Goal: Task Accomplishment & Management: Complete application form

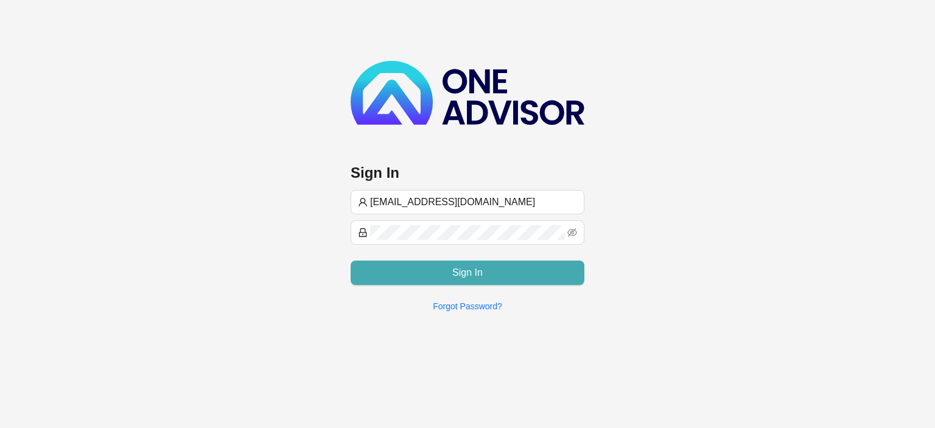
type input "[EMAIL_ADDRESS][DOMAIN_NAME]"
click at [433, 270] on button "Sign In" at bounding box center [467, 272] width 234 height 24
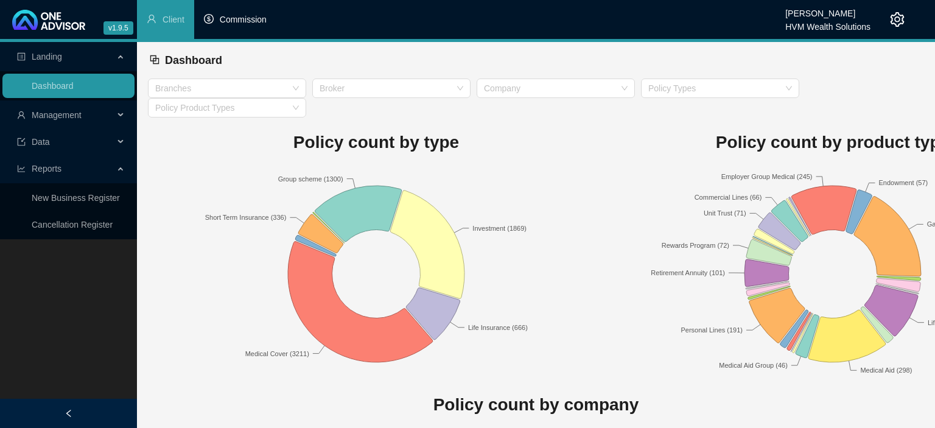
click at [252, 24] on span "Commission" at bounding box center [243, 20] width 47 height 10
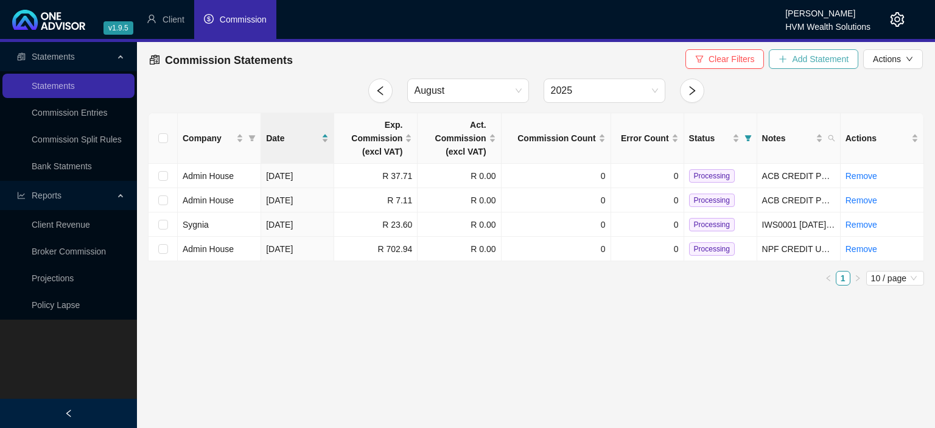
click at [825, 60] on span "Add Statement" at bounding box center [820, 58] width 57 height 13
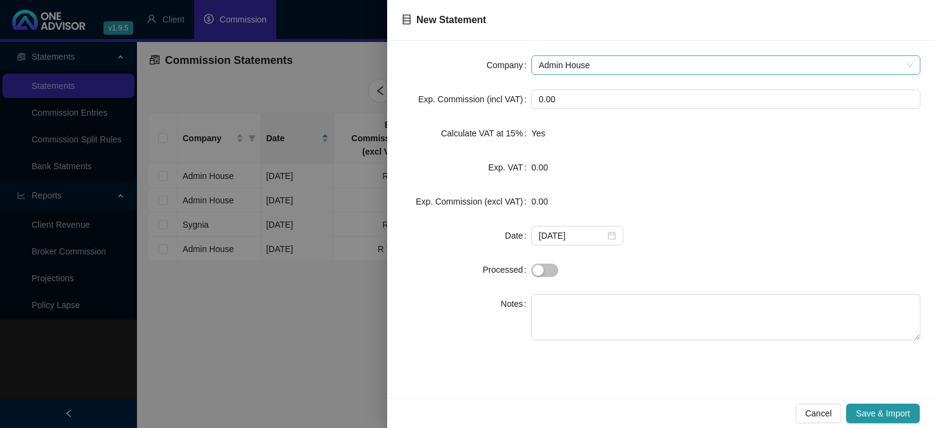
click at [577, 66] on span "Admin House" at bounding box center [726, 65] width 374 height 18
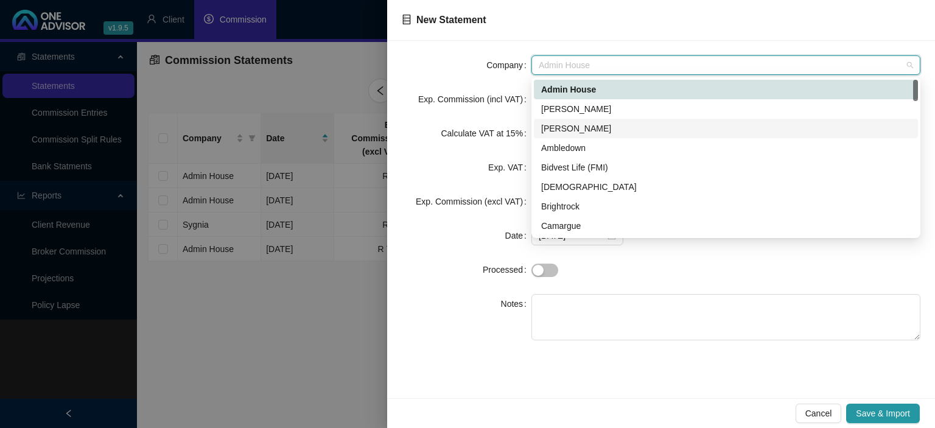
click at [571, 127] on div "[PERSON_NAME]" at bounding box center [725, 128] width 369 height 13
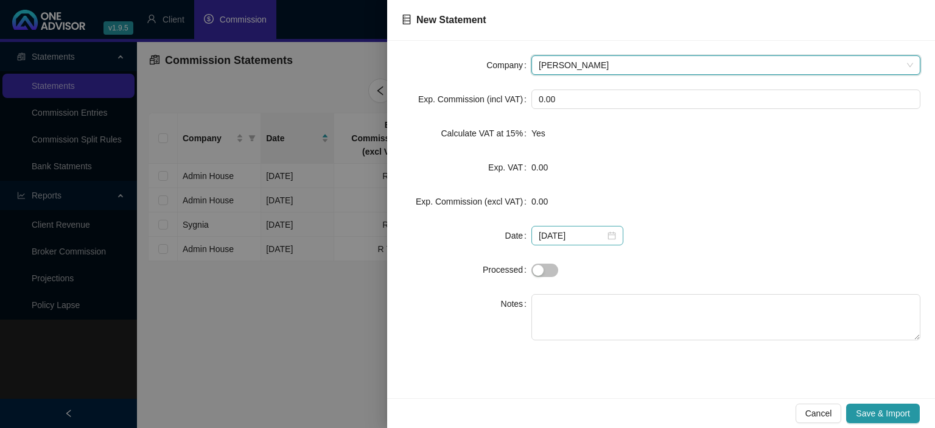
click at [607, 234] on div "[DATE]" at bounding box center [577, 235] width 77 height 13
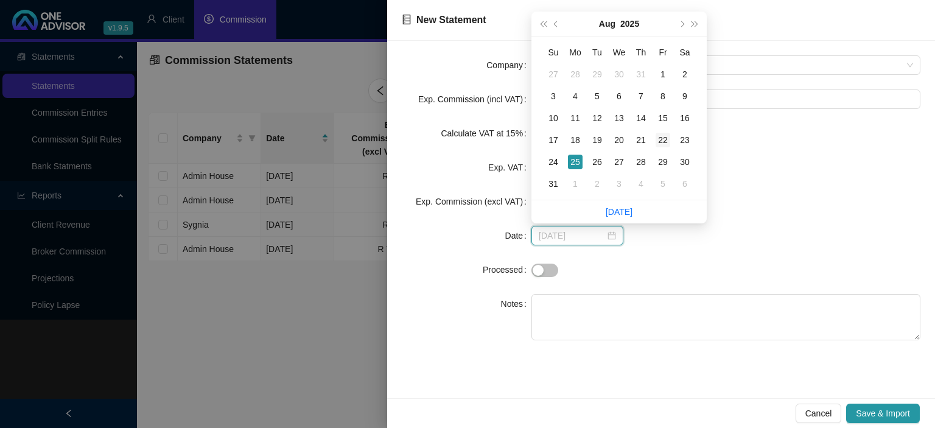
type input "[DATE]"
click at [661, 141] on div "22" at bounding box center [662, 140] width 15 height 15
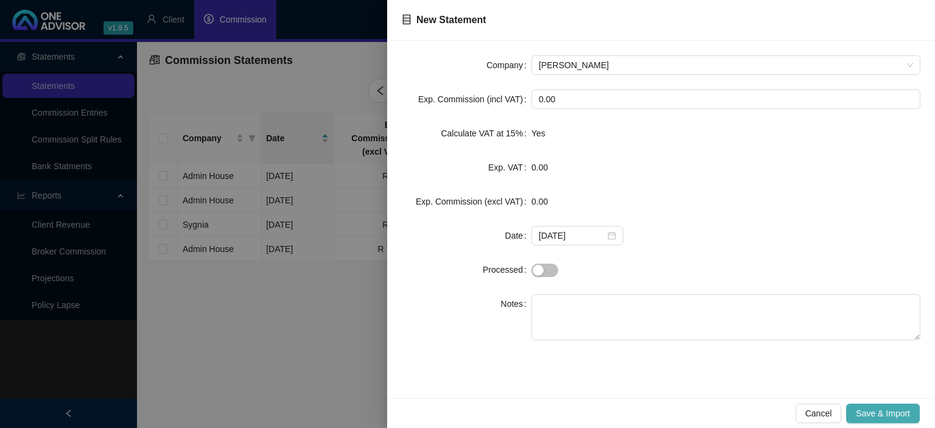
click at [855, 415] on button "Save & Import" at bounding box center [883, 412] width 74 height 19
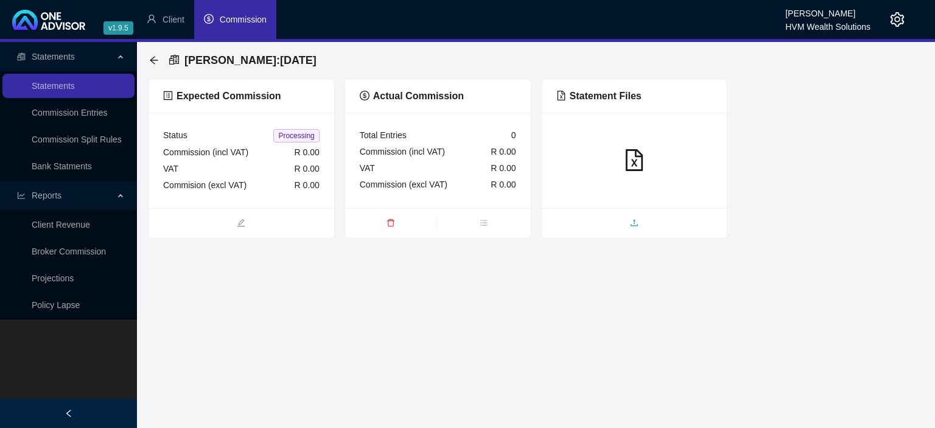
click at [617, 221] on span "upload" at bounding box center [635, 223] width 186 height 13
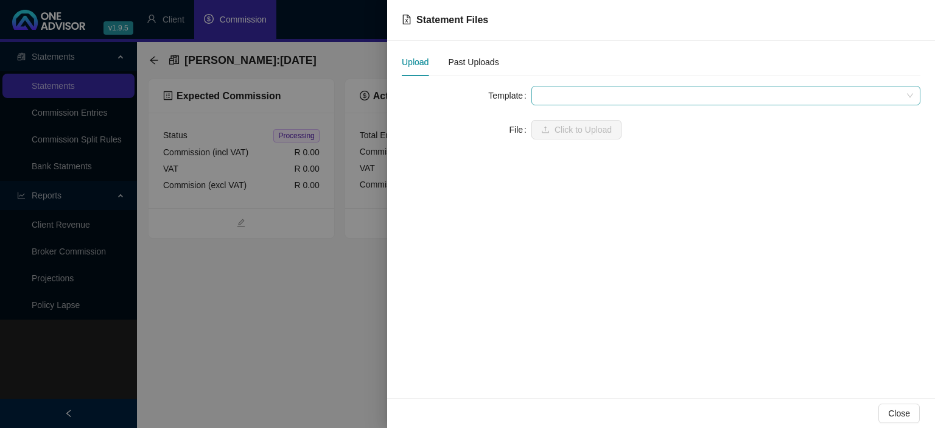
click at [577, 96] on span at bounding box center [726, 95] width 374 height 18
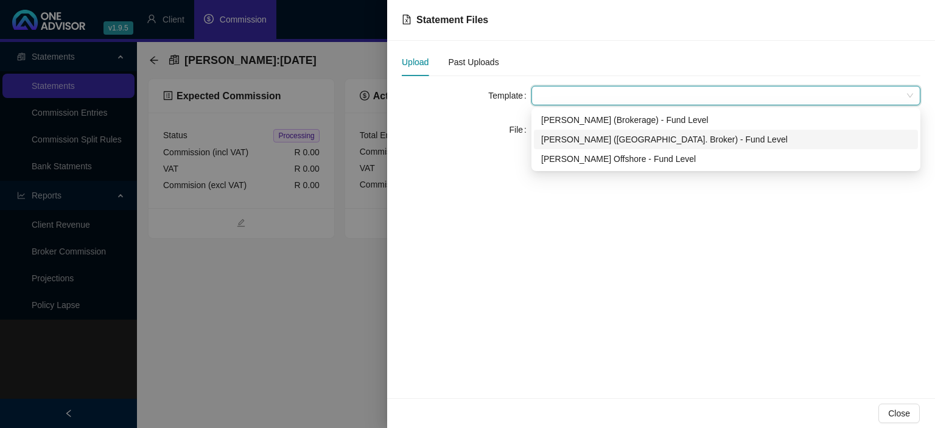
click at [572, 136] on div "[PERSON_NAME] ([GEOGRAPHIC_DATA]. Broker) - Fund Level" at bounding box center [725, 139] width 369 height 13
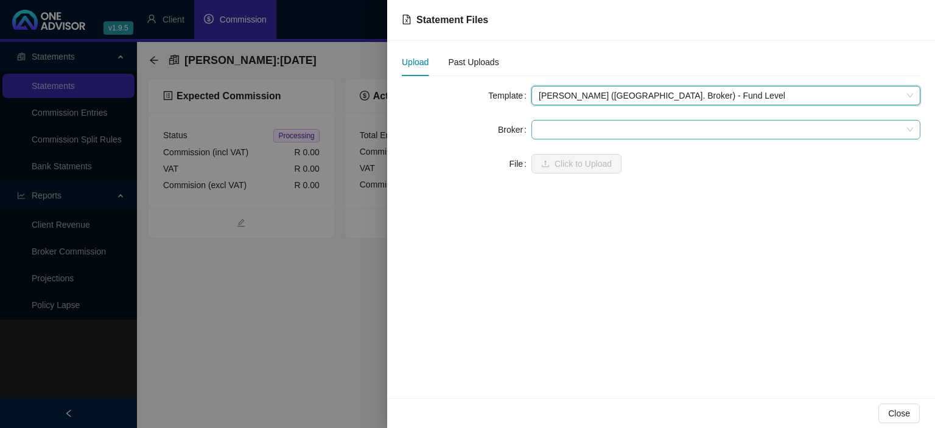
click at [571, 136] on span at bounding box center [726, 129] width 374 height 18
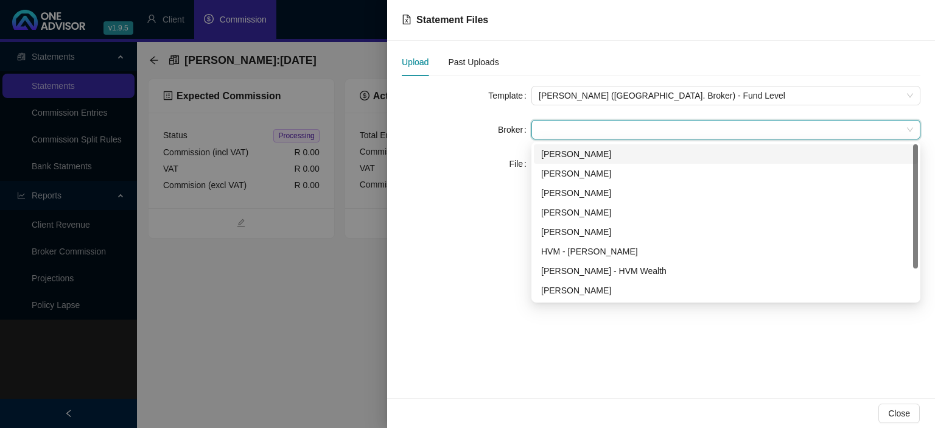
click at [568, 151] on div "[PERSON_NAME]" at bounding box center [725, 153] width 369 height 13
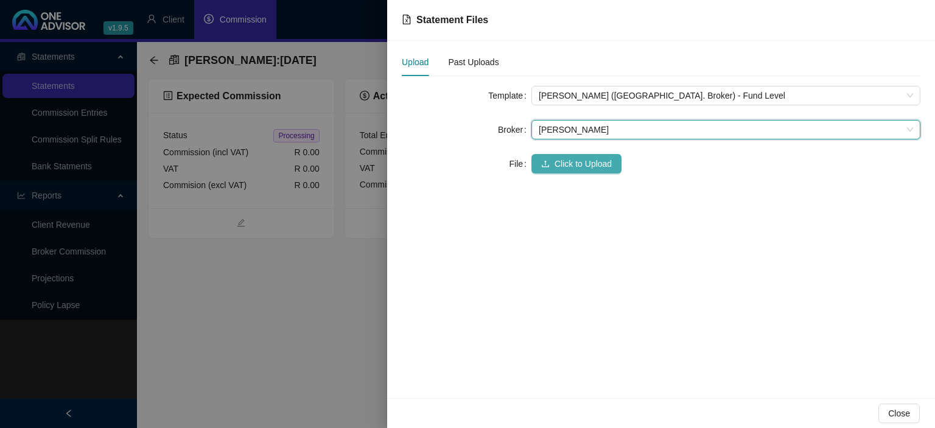
click at [566, 159] on span "Click to Upload" at bounding box center [582, 163] width 57 height 13
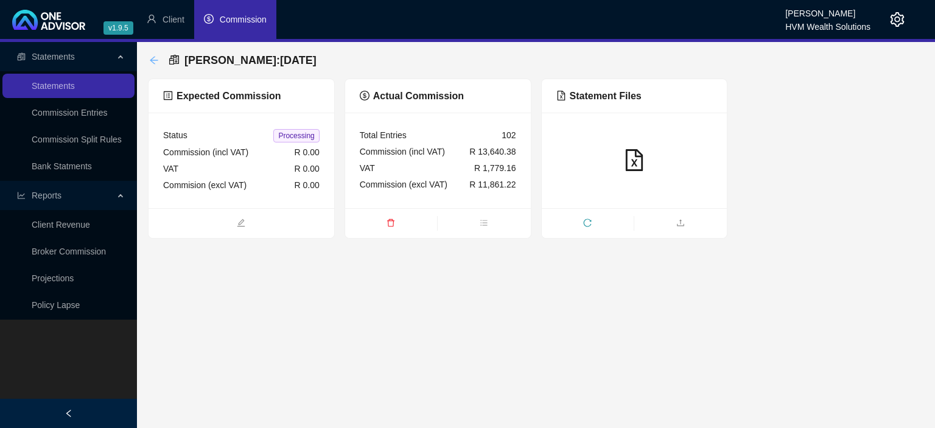
click at [152, 59] on icon "arrow-left" at bounding box center [154, 60] width 8 height 8
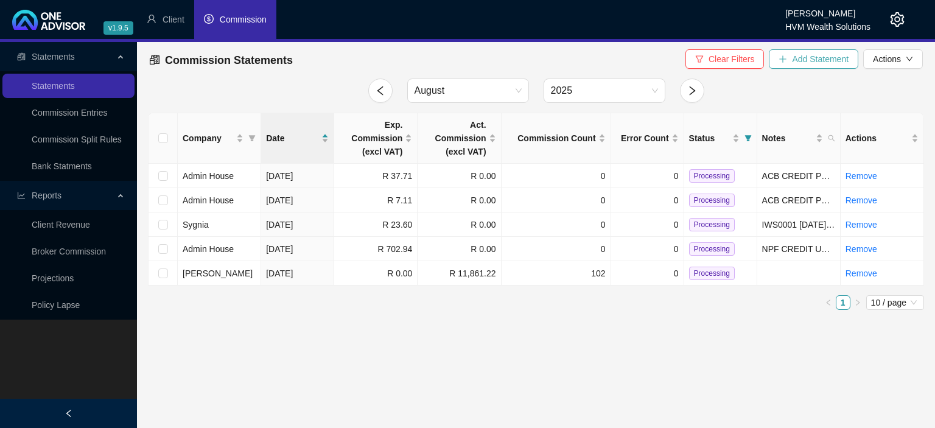
click at [813, 65] on span "Add Statement" at bounding box center [820, 58] width 57 height 13
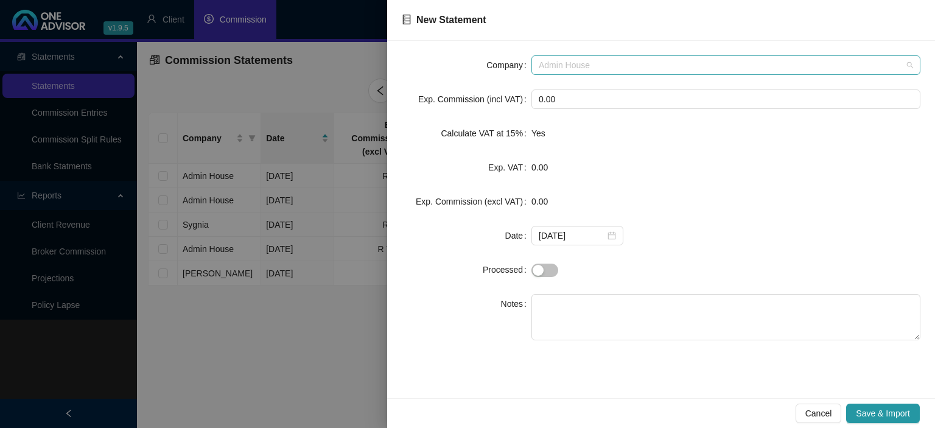
click at [632, 60] on span "Admin House" at bounding box center [726, 65] width 374 height 18
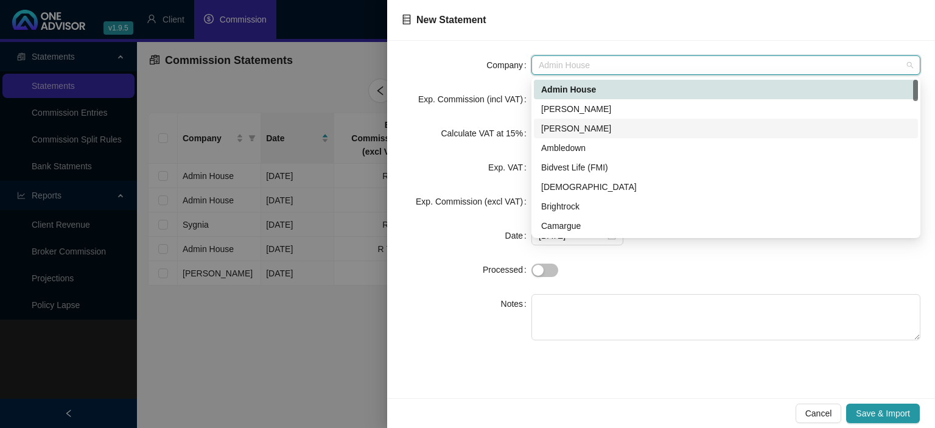
click at [563, 123] on div "[PERSON_NAME]" at bounding box center [725, 128] width 369 height 13
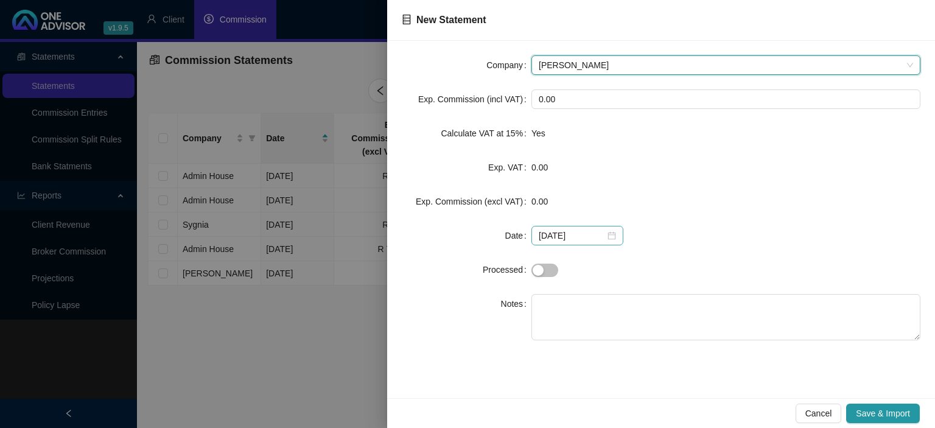
click at [609, 235] on div "[DATE]" at bounding box center [577, 235] width 77 height 13
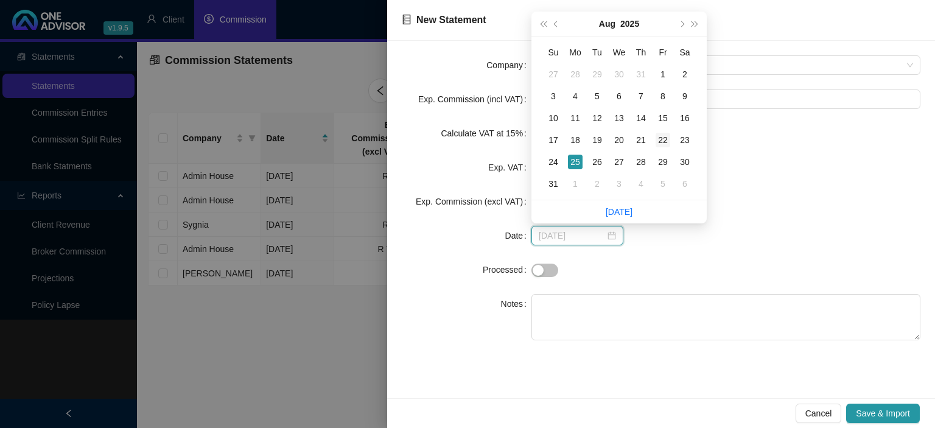
type input "[DATE]"
click at [665, 138] on div "22" at bounding box center [662, 140] width 15 height 15
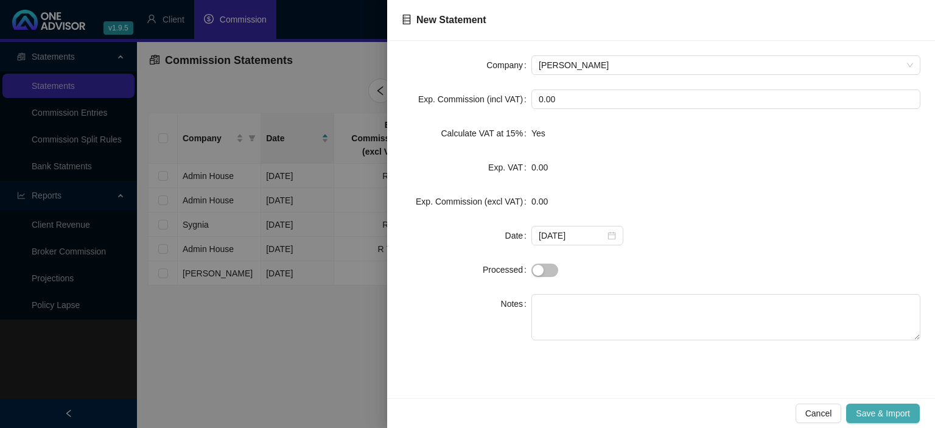
click at [868, 415] on span "Save & Import" at bounding box center [883, 412] width 54 height 13
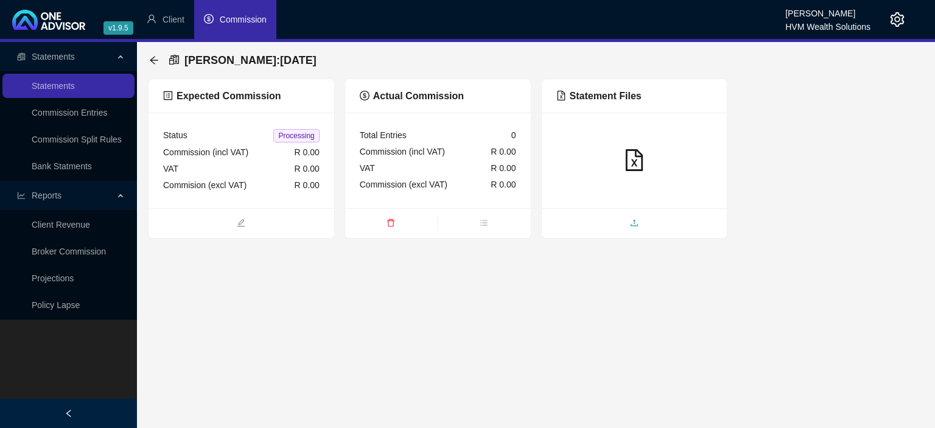
click at [631, 218] on span "upload" at bounding box center [635, 223] width 186 height 13
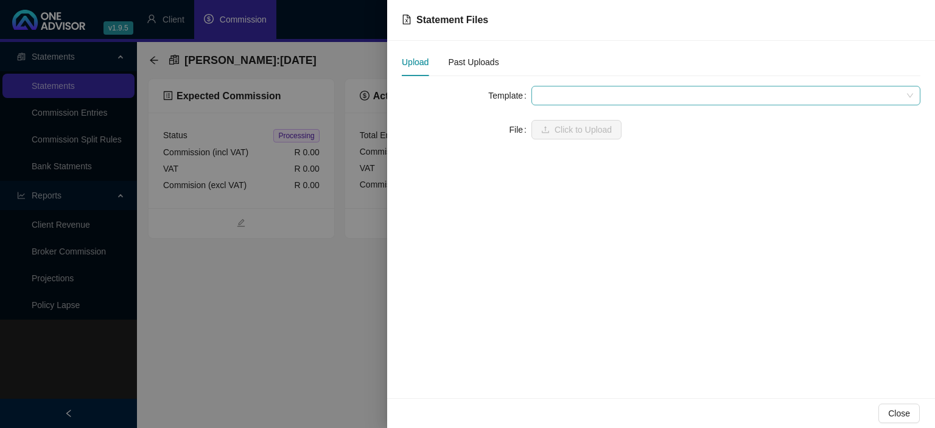
click at [581, 101] on span at bounding box center [726, 95] width 374 height 18
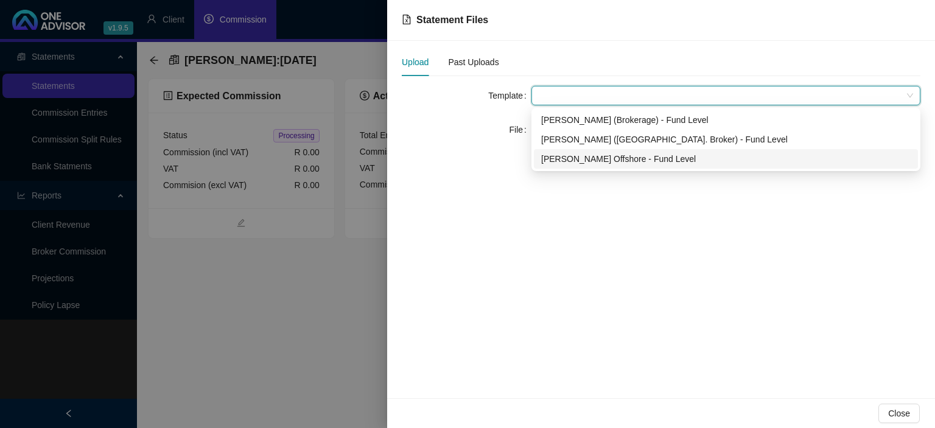
click at [582, 160] on div "[PERSON_NAME] Offshore - Fund Level" at bounding box center [725, 158] width 369 height 13
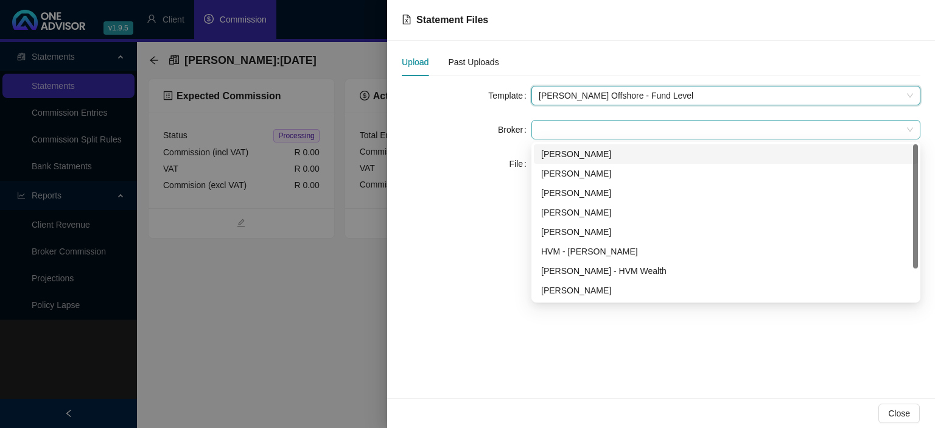
click at [570, 131] on span at bounding box center [726, 129] width 374 height 18
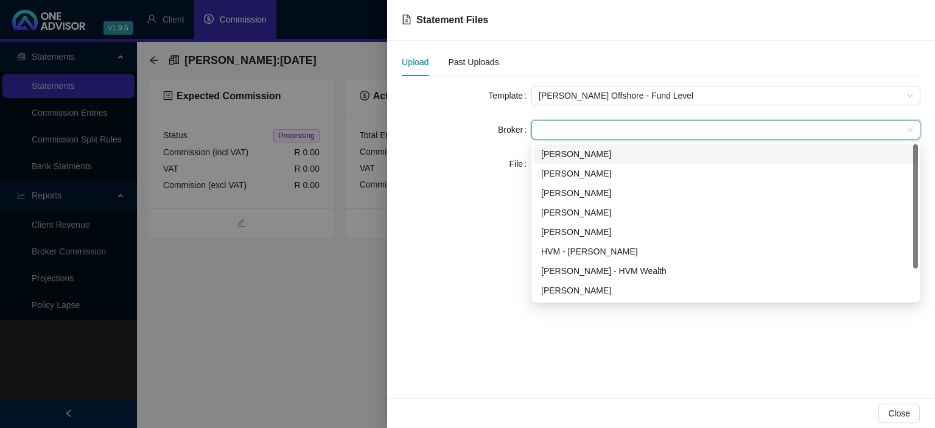
click at [563, 151] on div "[PERSON_NAME]" at bounding box center [725, 153] width 369 height 13
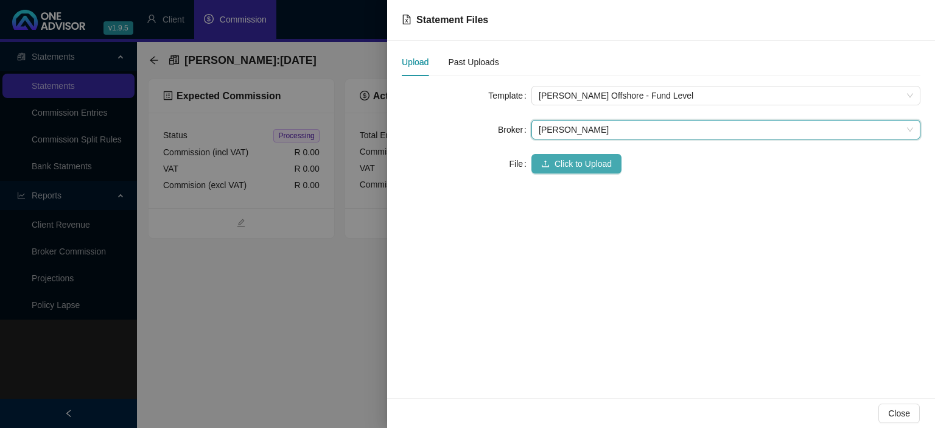
click at [554, 161] on button "Click to Upload" at bounding box center [576, 163] width 90 height 19
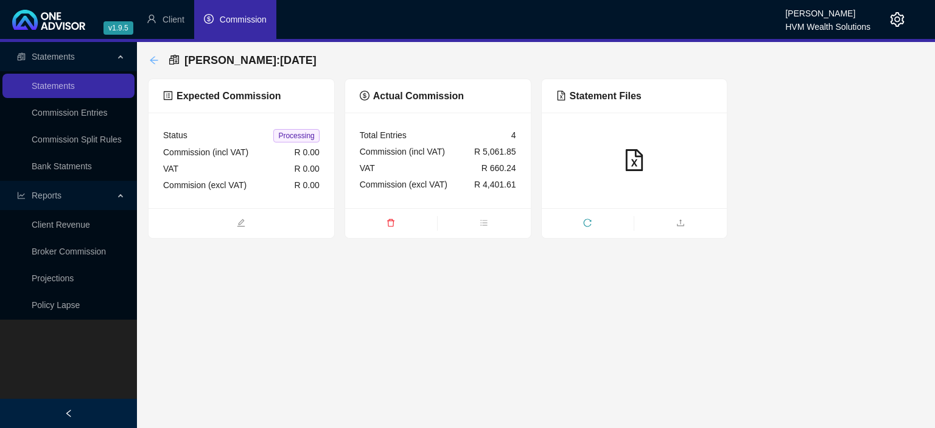
click at [155, 62] on icon "arrow-left" at bounding box center [154, 60] width 10 height 10
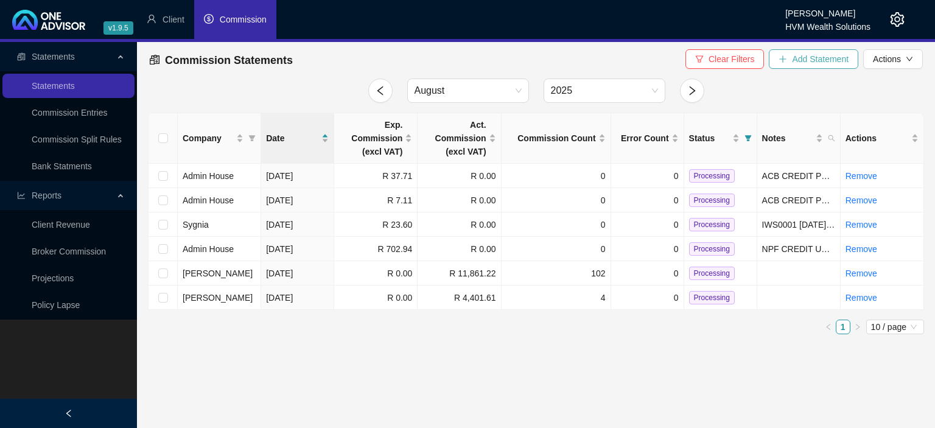
click at [776, 61] on button "Add Statement" at bounding box center [813, 58] width 89 height 19
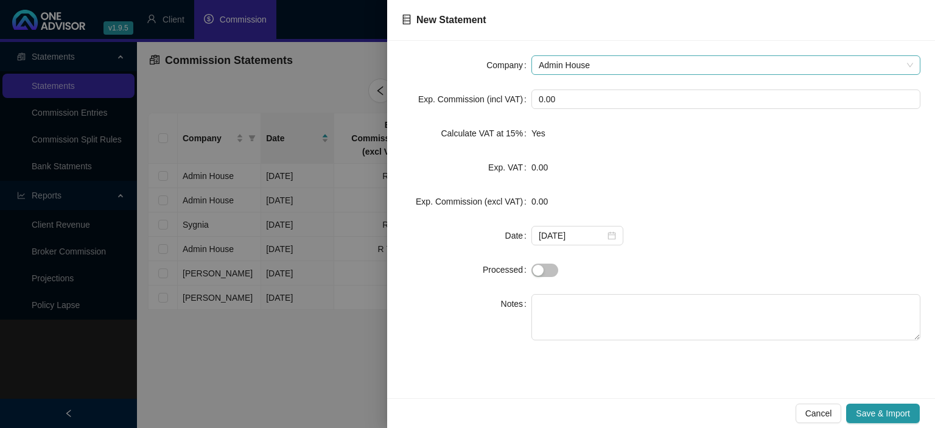
click at [598, 67] on span "Admin House" at bounding box center [726, 65] width 374 height 18
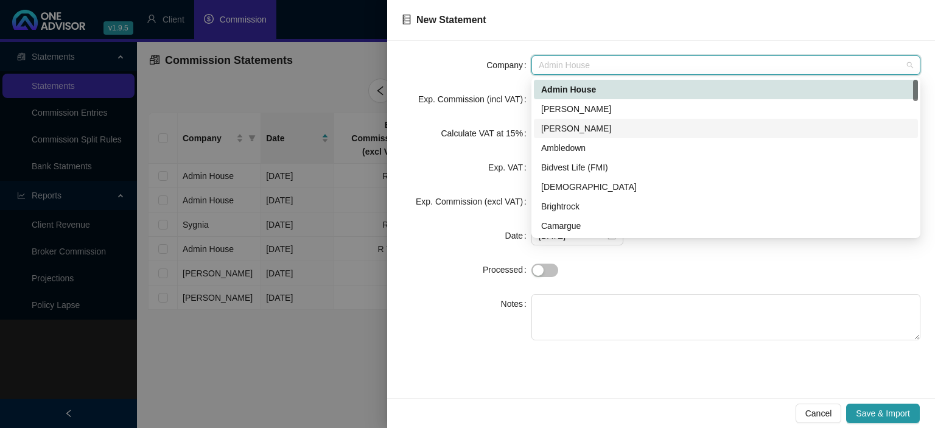
click at [592, 133] on div "[PERSON_NAME]" at bounding box center [725, 128] width 369 height 13
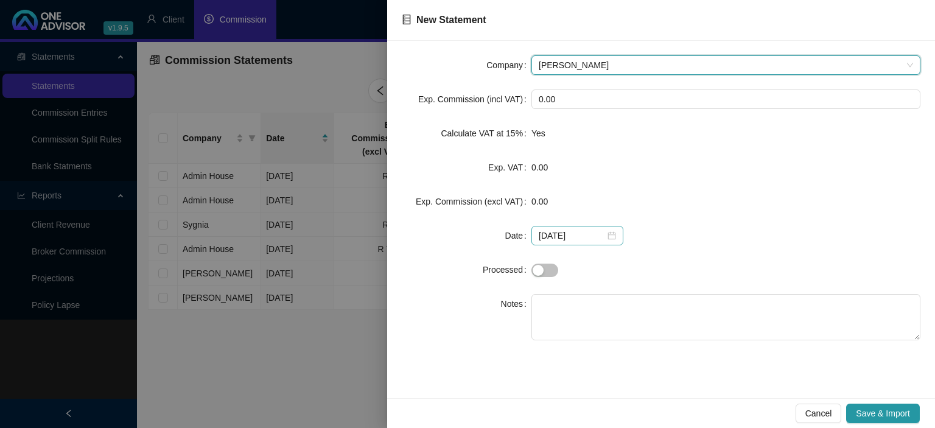
click at [608, 242] on div "[DATE]" at bounding box center [577, 235] width 77 height 13
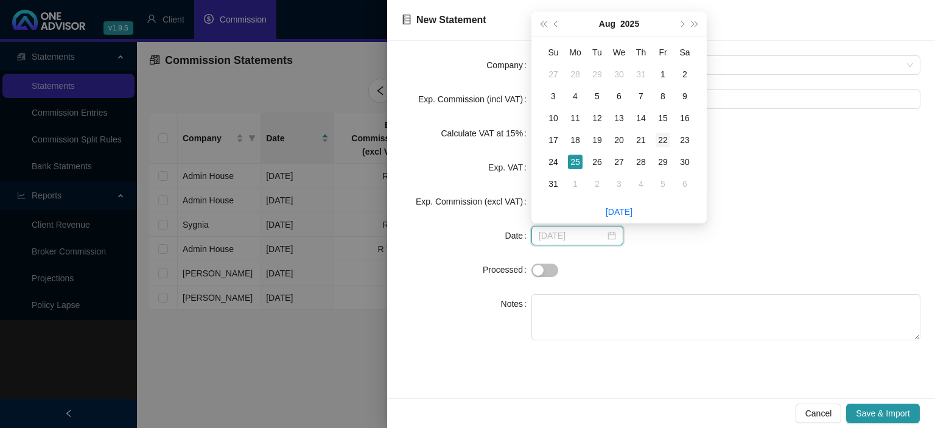
type input "[DATE]"
click at [661, 141] on div "22" at bounding box center [662, 140] width 15 height 15
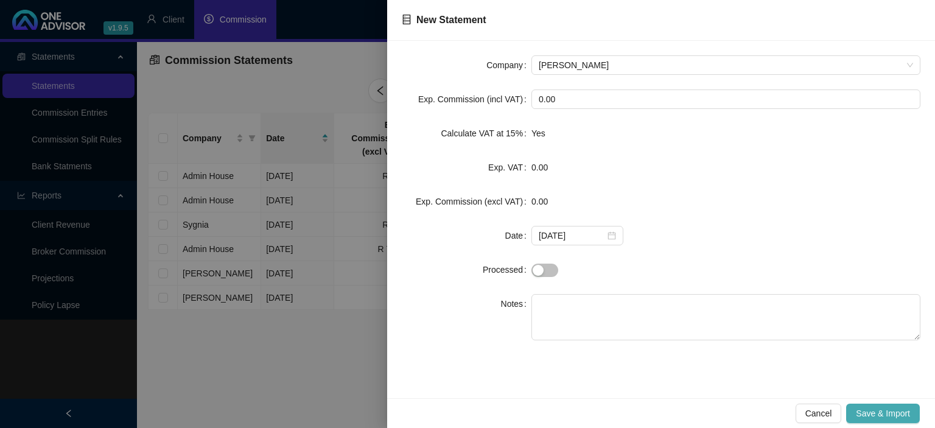
click at [858, 407] on span "Save & Import" at bounding box center [883, 412] width 54 height 13
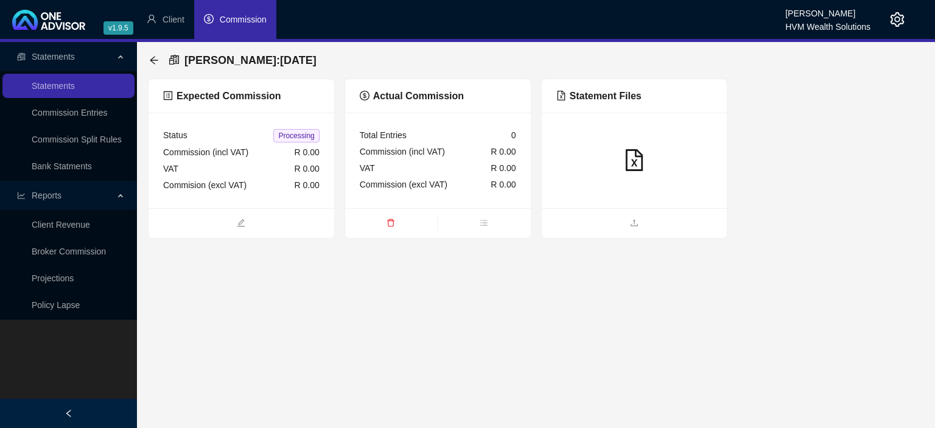
drag, startPoint x: 630, startPoint y: 247, endPoint x: 627, endPoint y: 235, distance: 12.5
click at [630, 245] on main "Statements Statements Commission Entries Commission Split Rules Bank Statments …" at bounding box center [467, 235] width 935 height 386
click at [626, 231] on ul at bounding box center [635, 223] width 186 height 30
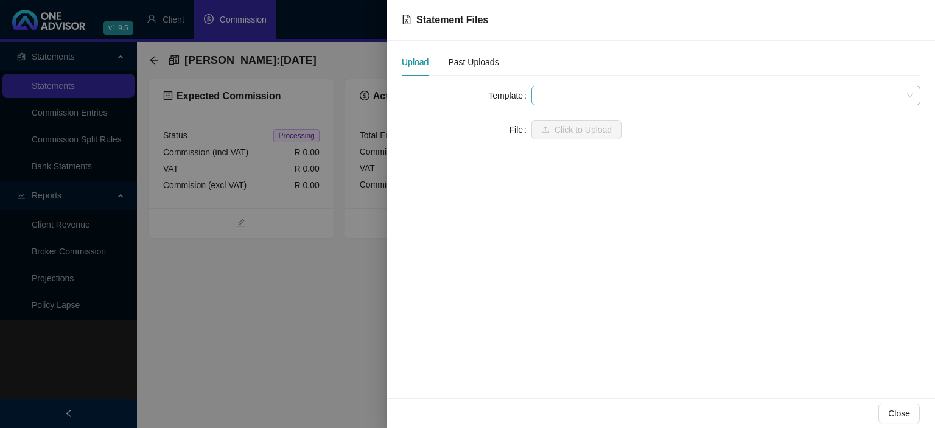
click at [586, 100] on span at bounding box center [726, 95] width 374 height 18
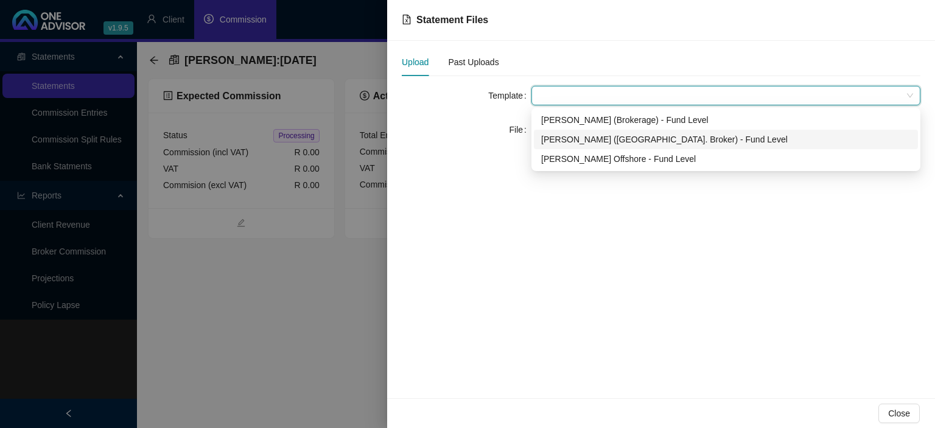
click at [582, 142] on div "[PERSON_NAME] ([GEOGRAPHIC_DATA]. Broker) - Fund Level" at bounding box center [725, 139] width 369 height 13
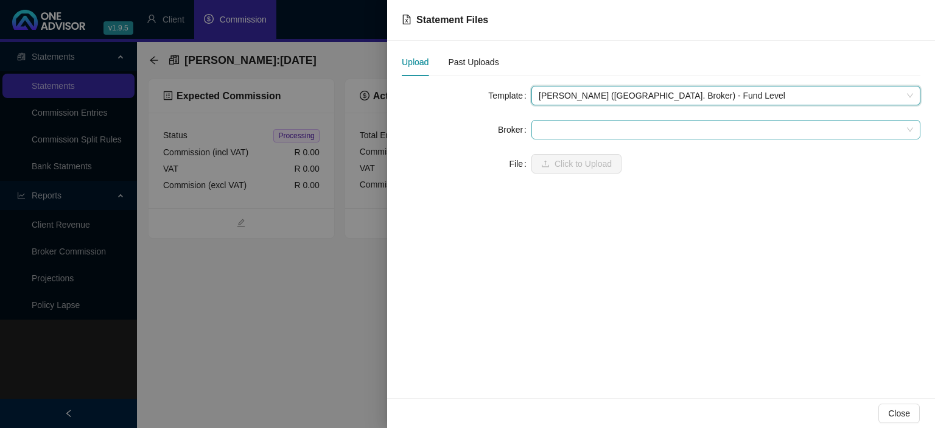
click at [576, 138] on span at bounding box center [726, 129] width 374 height 18
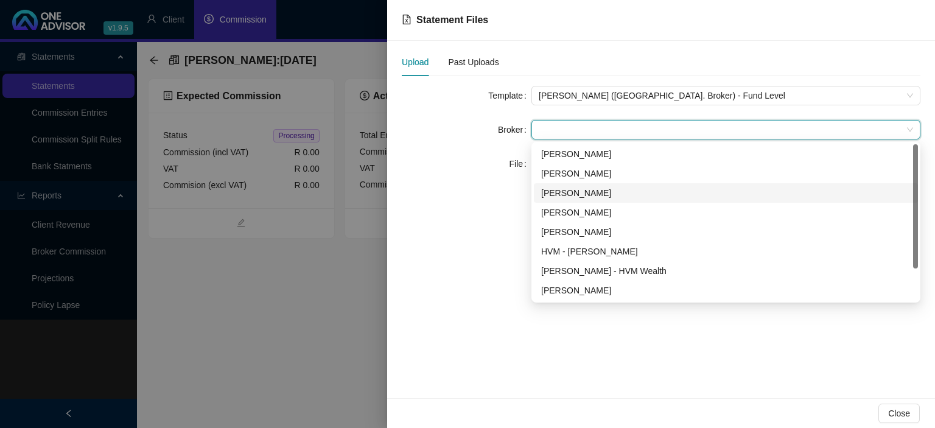
click at [562, 192] on div "[PERSON_NAME]" at bounding box center [725, 192] width 369 height 13
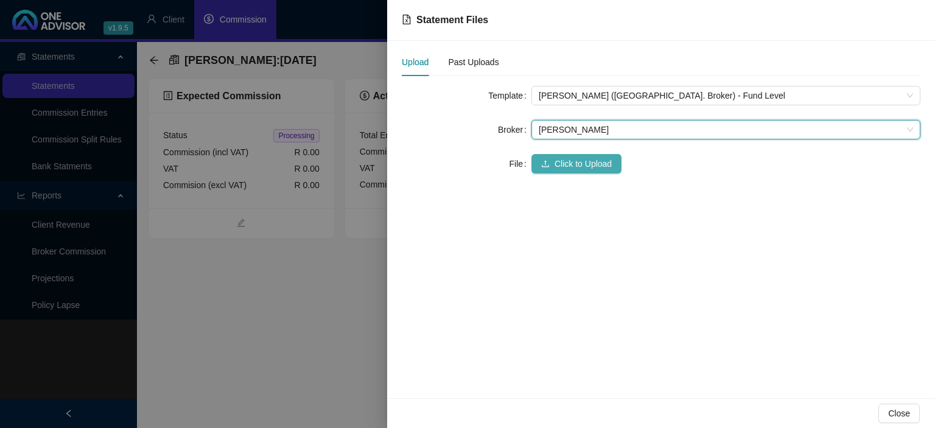
click at [553, 167] on button "Click to Upload" at bounding box center [576, 163] width 90 height 19
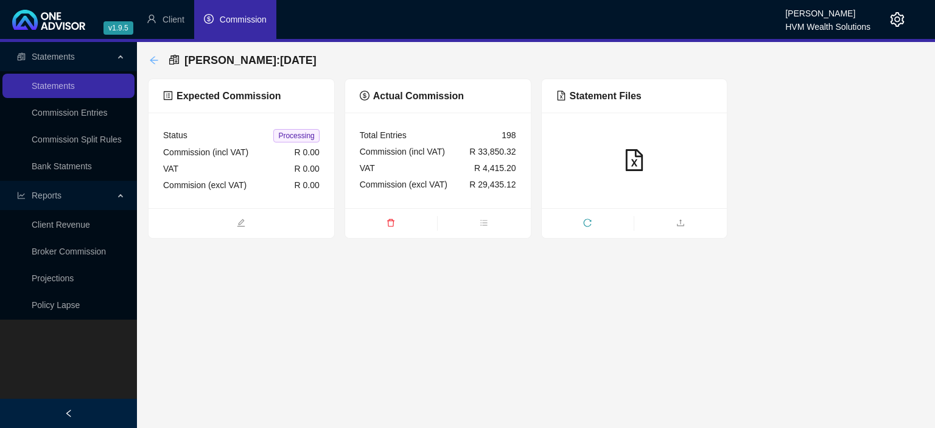
click at [150, 58] on icon "arrow-left" at bounding box center [154, 60] width 10 height 10
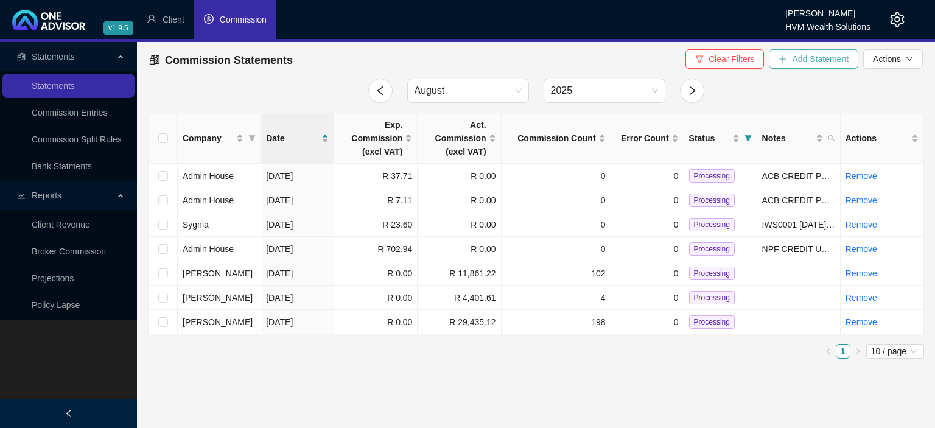
click at [787, 56] on icon "plus" at bounding box center [782, 59] width 9 height 9
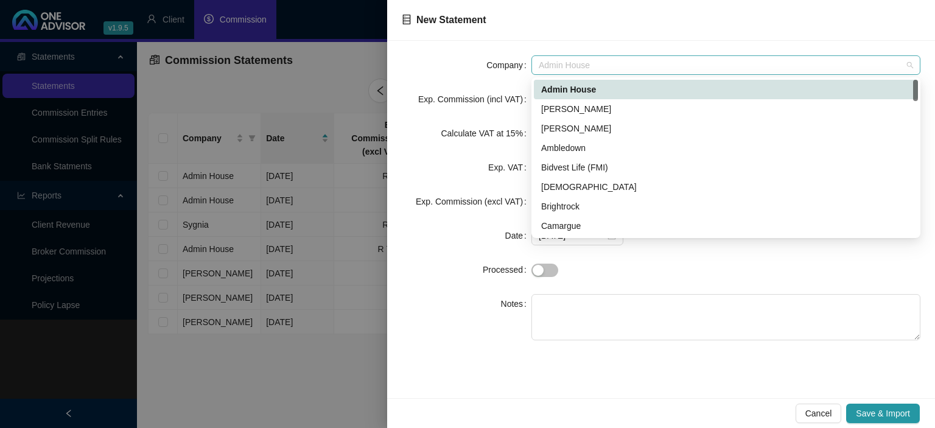
click at [544, 59] on span "Admin House" at bounding box center [726, 65] width 374 height 18
click at [559, 127] on div "[PERSON_NAME]" at bounding box center [725, 128] width 369 height 13
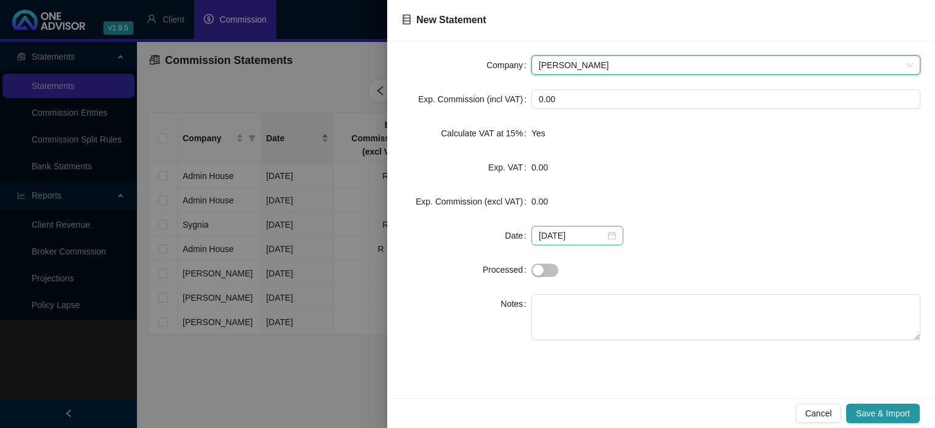
click at [607, 239] on div "[DATE]" at bounding box center [577, 235] width 77 height 13
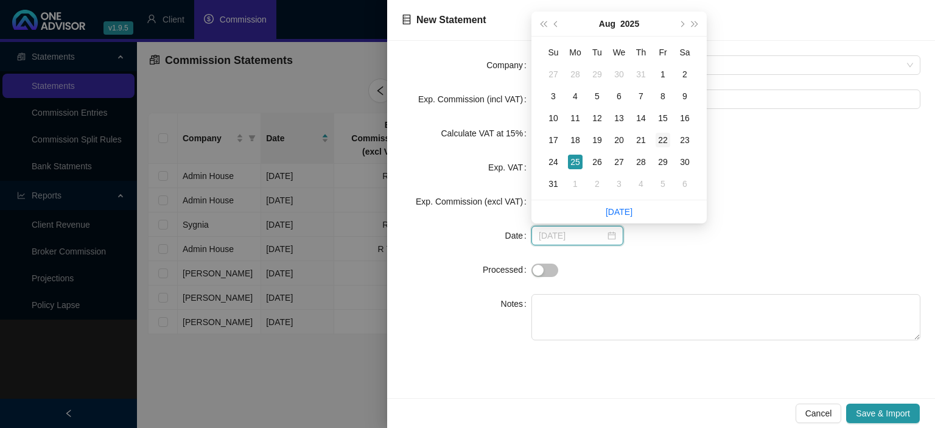
type input "[DATE]"
drag, startPoint x: 660, startPoint y: 140, endPoint x: 655, endPoint y: 161, distance: 21.3
click at [660, 141] on div "22" at bounding box center [662, 140] width 15 height 15
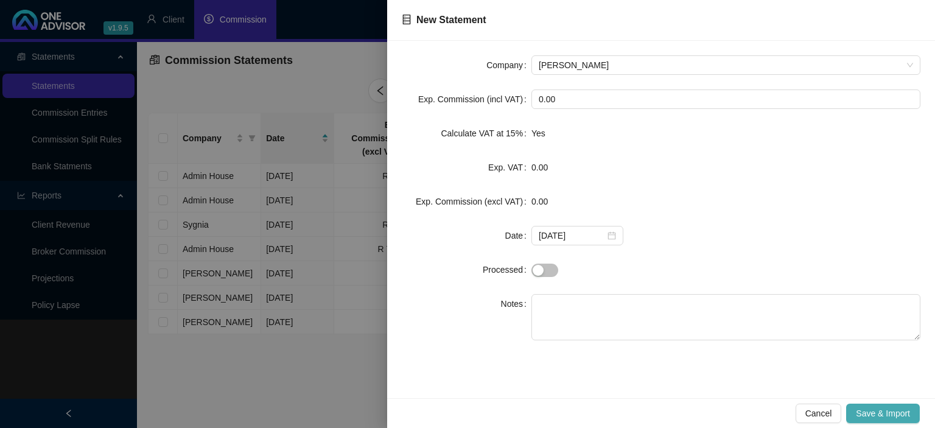
click at [868, 417] on span "Save & Import" at bounding box center [883, 412] width 54 height 13
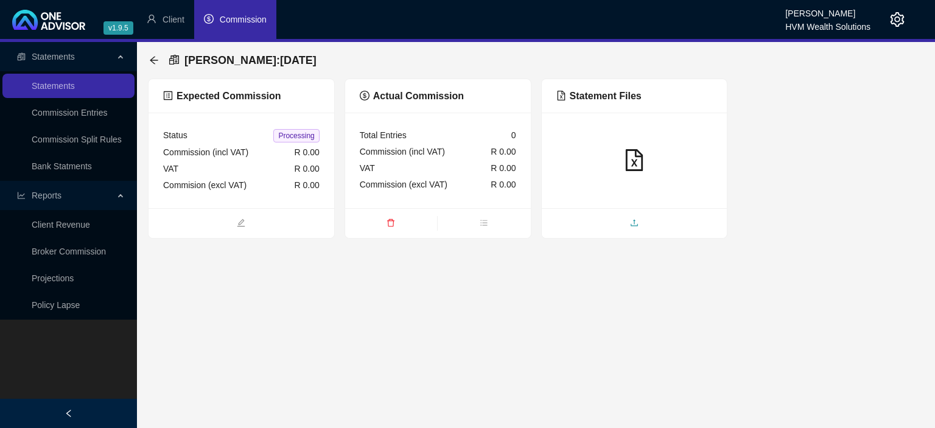
click at [632, 229] on span "upload" at bounding box center [635, 223] width 186 height 13
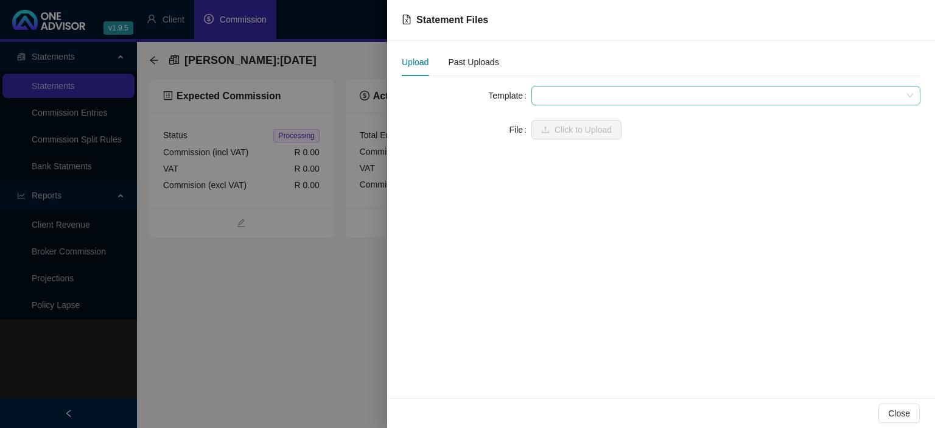
click at [573, 99] on span at bounding box center [726, 95] width 374 height 18
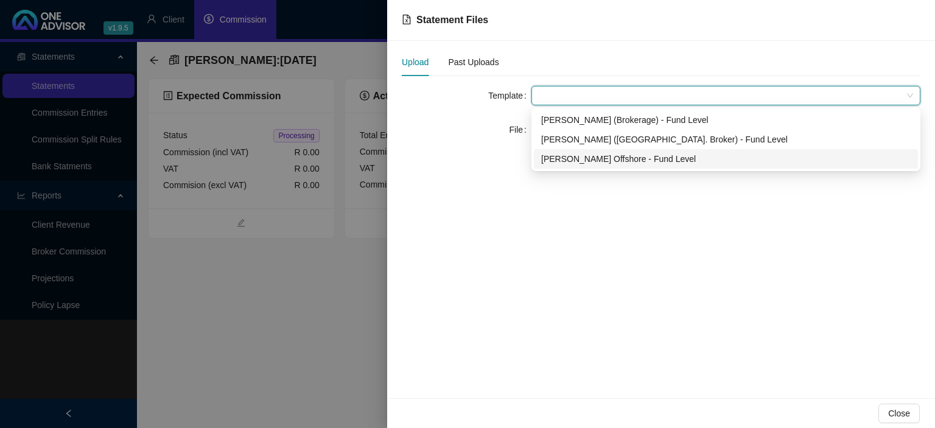
click at [579, 161] on div "[PERSON_NAME] Offshore - Fund Level" at bounding box center [725, 158] width 369 height 13
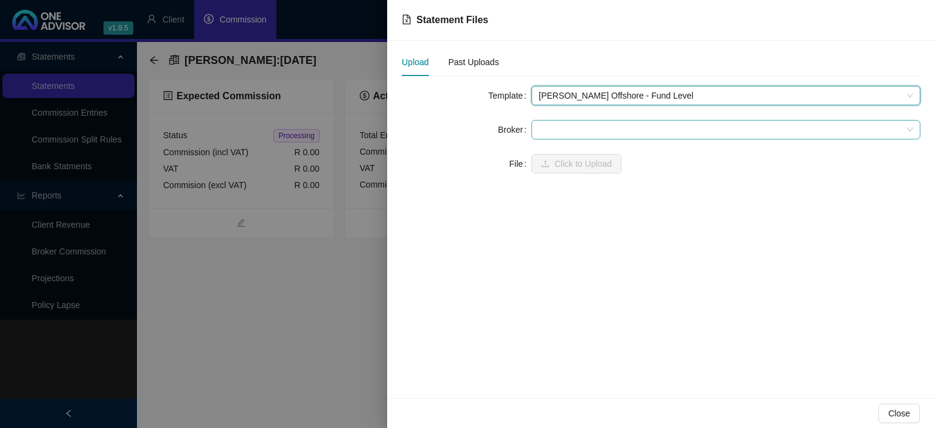
click at [569, 131] on span at bounding box center [726, 129] width 374 height 18
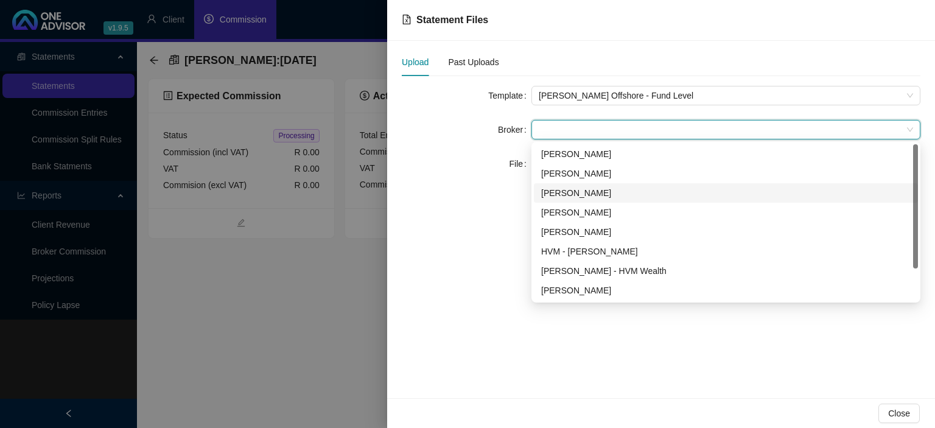
click at [561, 196] on div "[PERSON_NAME]" at bounding box center [725, 192] width 369 height 13
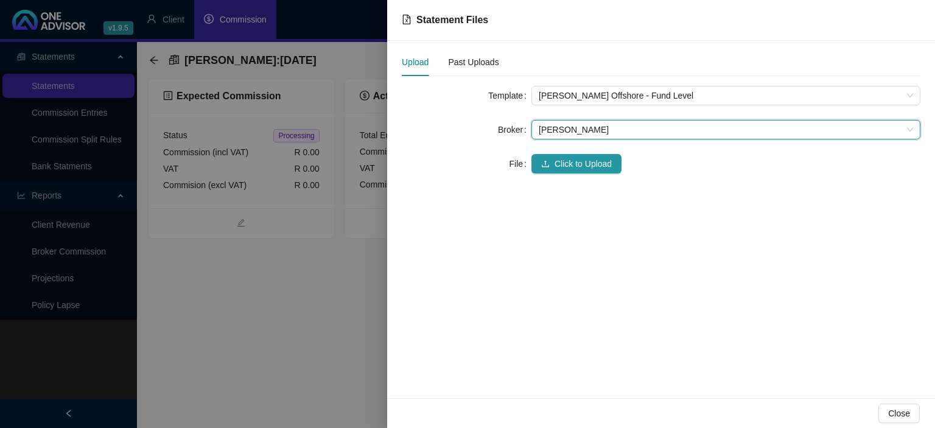
click at [556, 173] on div "Template [PERSON_NAME] Offshore - Fund Level Broker Bronwyn Desplace Bronwyn De…" at bounding box center [661, 137] width 518 height 102
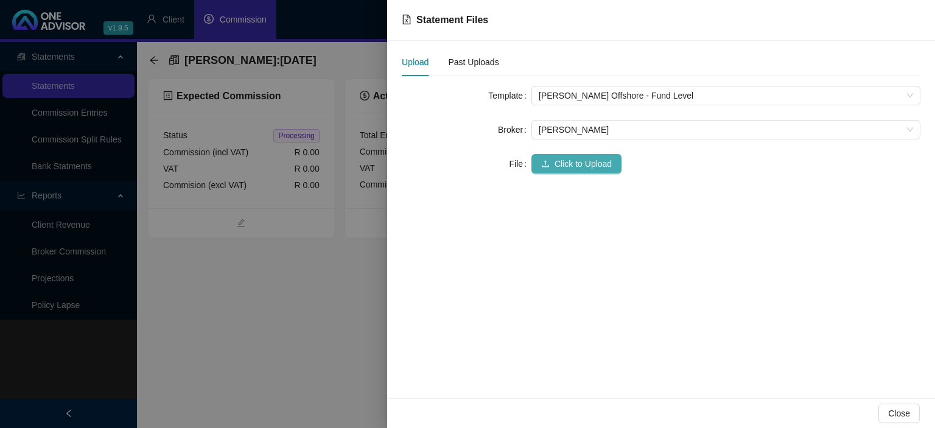
click at [554, 172] on button "Click to Upload" at bounding box center [576, 163] width 90 height 19
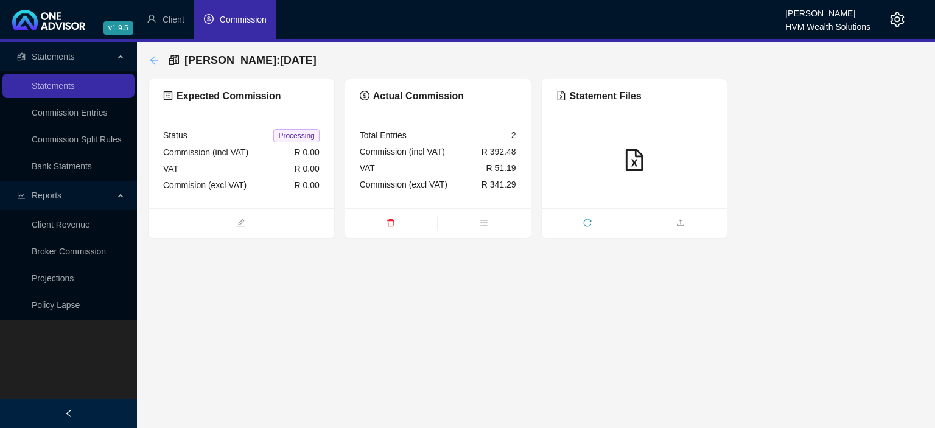
click at [157, 58] on icon "arrow-left" at bounding box center [154, 60] width 10 height 10
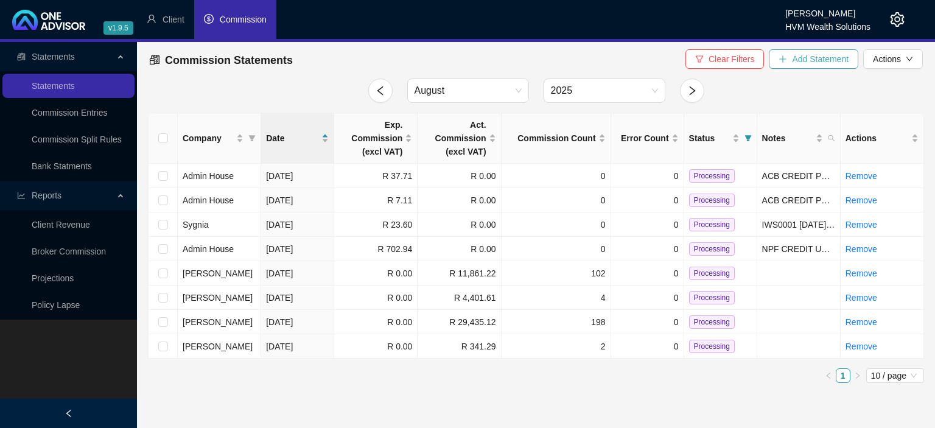
click at [782, 58] on icon "plus" at bounding box center [782, 59] width 9 height 9
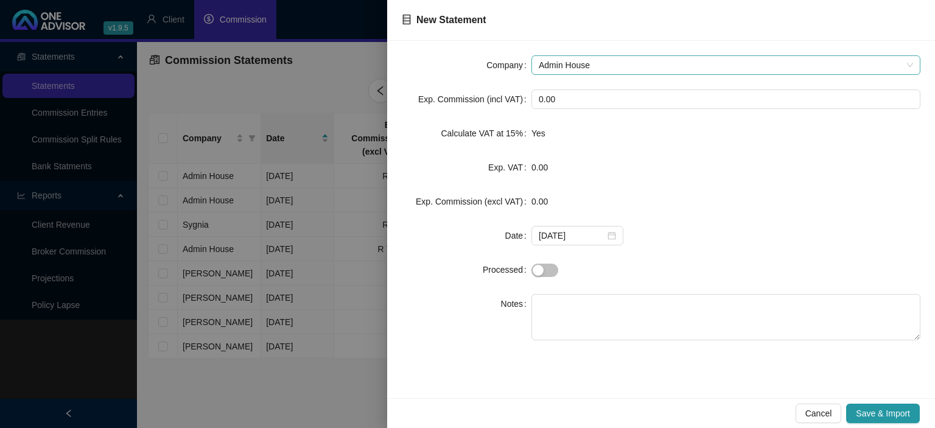
click at [576, 63] on span "Admin House" at bounding box center [726, 65] width 374 height 18
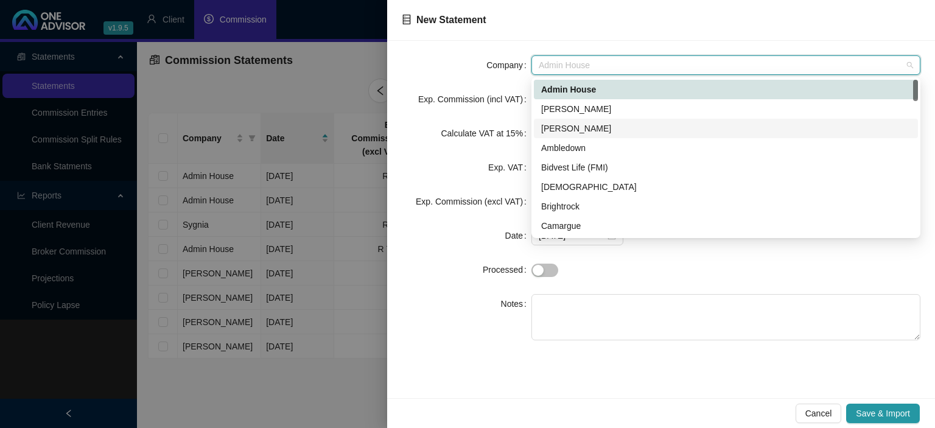
click at [568, 127] on div "[PERSON_NAME]" at bounding box center [725, 128] width 369 height 13
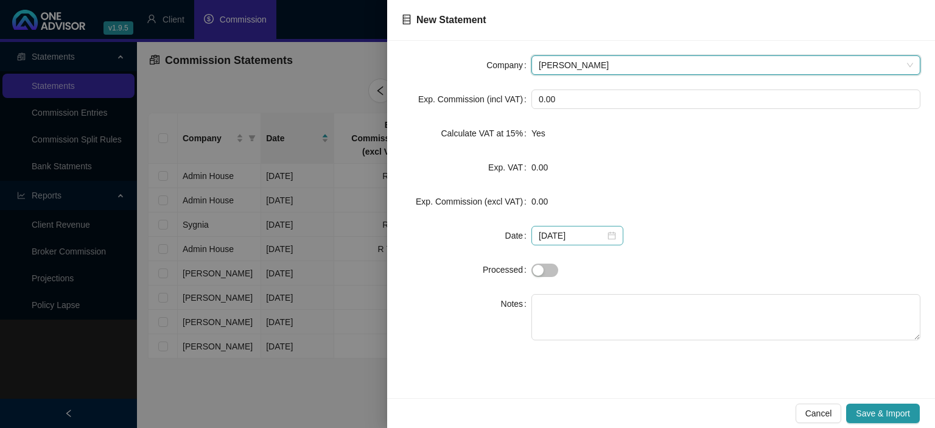
click at [610, 236] on div "[DATE]" at bounding box center [577, 235] width 77 height 13
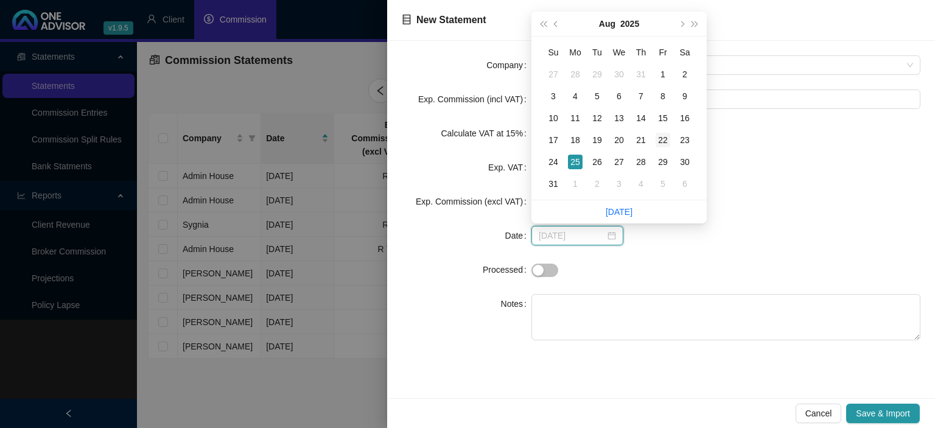
type input "[DATE]"
click at [659, 141] on div "22" at bounding box center [662, 140] width 15 height 15
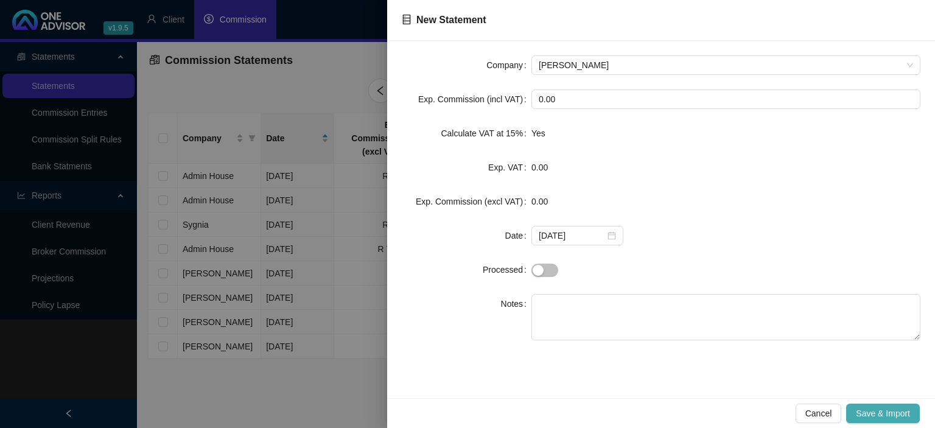
click at [880, 416] on span "Save & Import" at bounding box center [883, 412] width 54 height 13
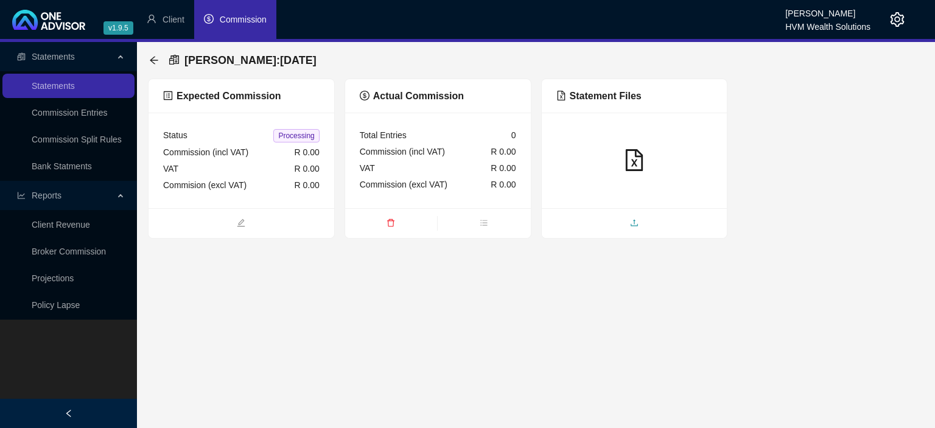
click at [616, 228] on span "upload" at bounding box center [635, 223] width 186 height 13
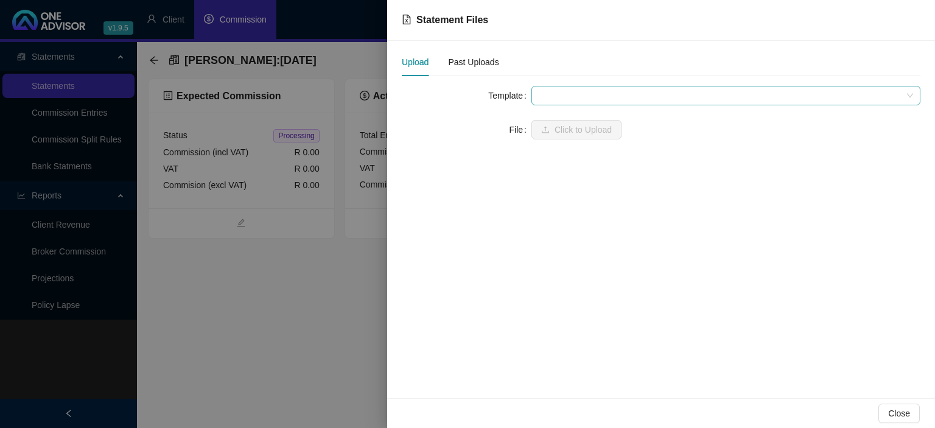
click at [558, 96] on span at bounding box center [726, 95] width 374 height 18
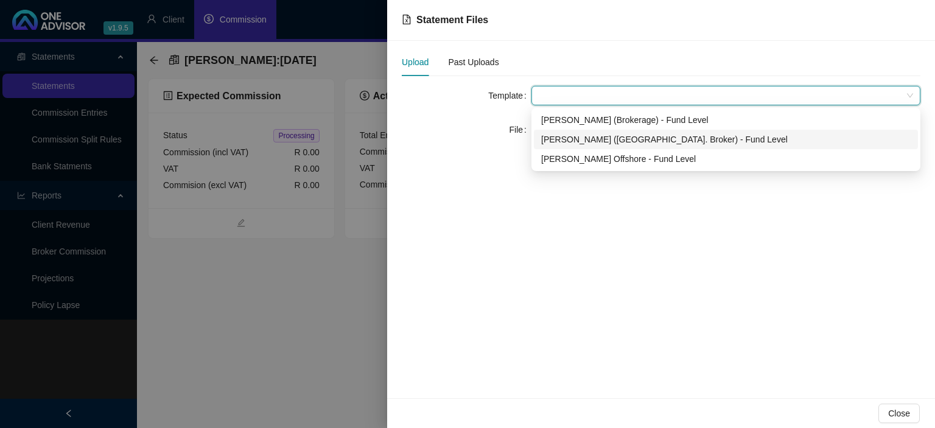
click at [572, 139] on div "[PERSON_NAME] ([GEOGRAPHIC_DATA]. Broker) - Fund Level" at bounding box center [725, 139] width 369 height 13
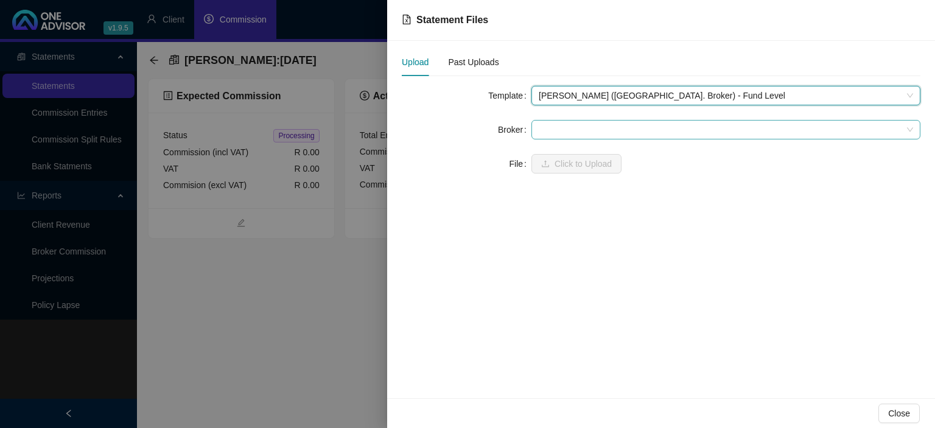
click at [571, 135] on span at bounding box center [726, 129] width 374 height 18
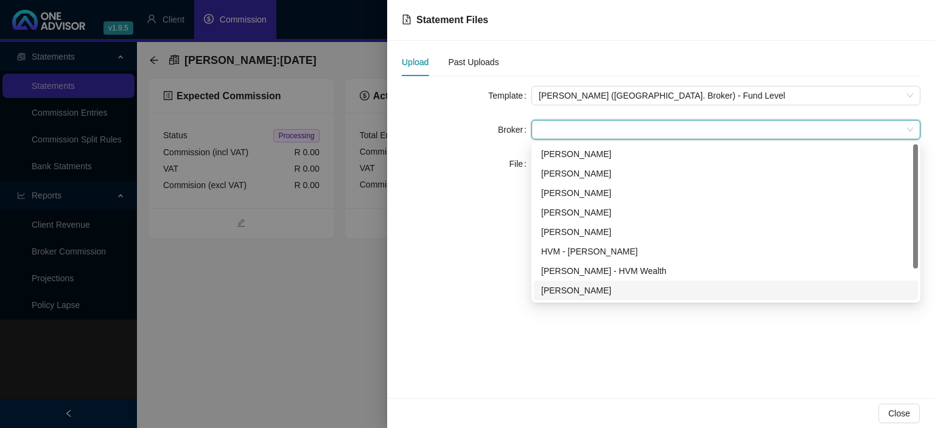
click at [563, 293] on div "[PERSON_NAME]" at bounding box center [725, 290] width 369 height 13
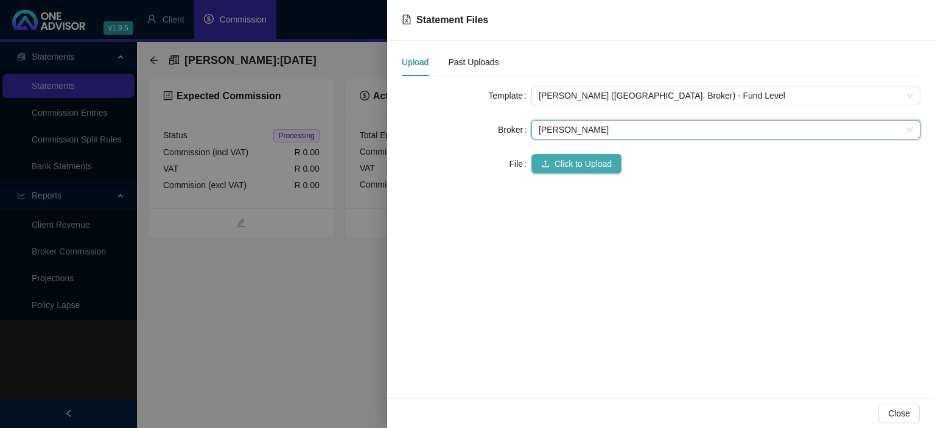
click at [567, 169] on span "Click to Upload" at bounding box center [582, 163] width 57 height 13
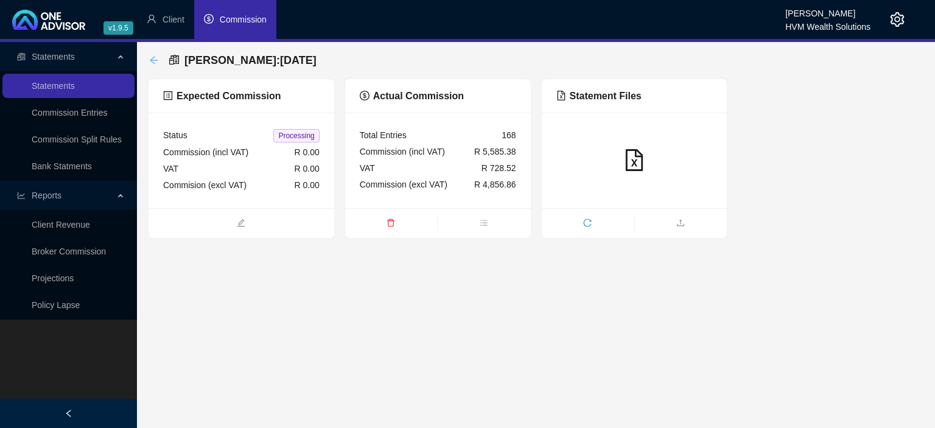
click at [153, 57] on icon "arrow-left" at bounding box center [154, 60] width 10 height 10
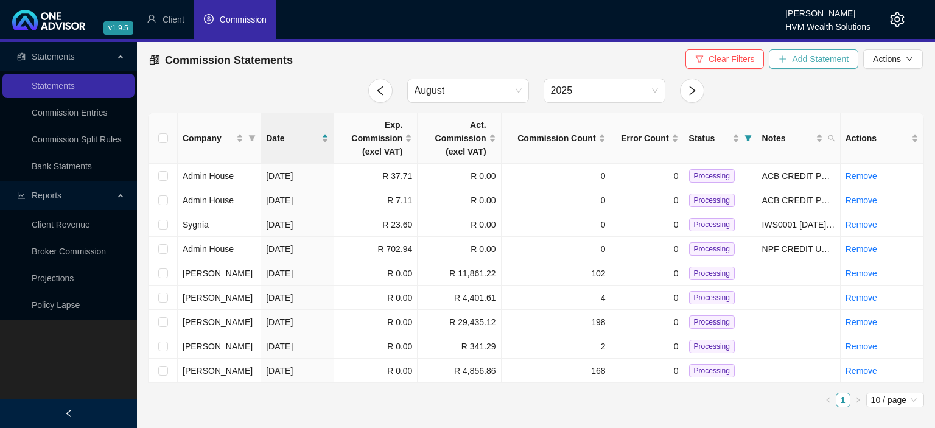
click at [792, 55] on button "Add Statement" at bounding box center [813, 58] width 89 height 19
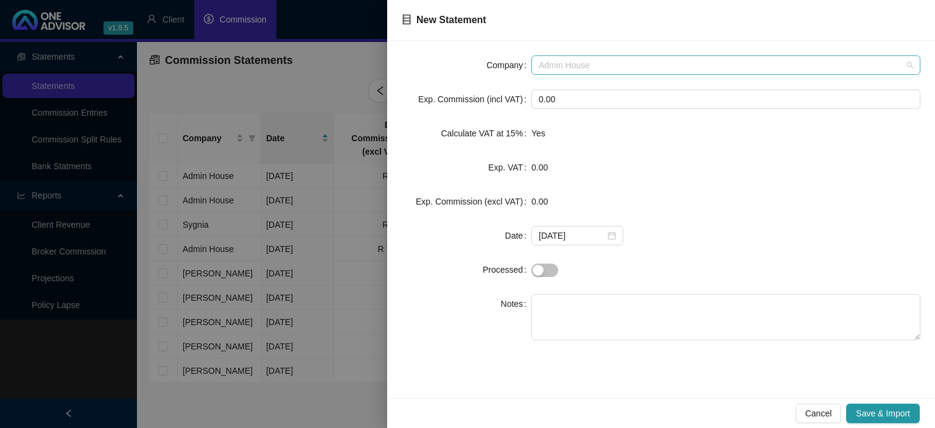
click at [609, 67] on span "Admin House" at bounding box center [726, 65] width 374 height 18
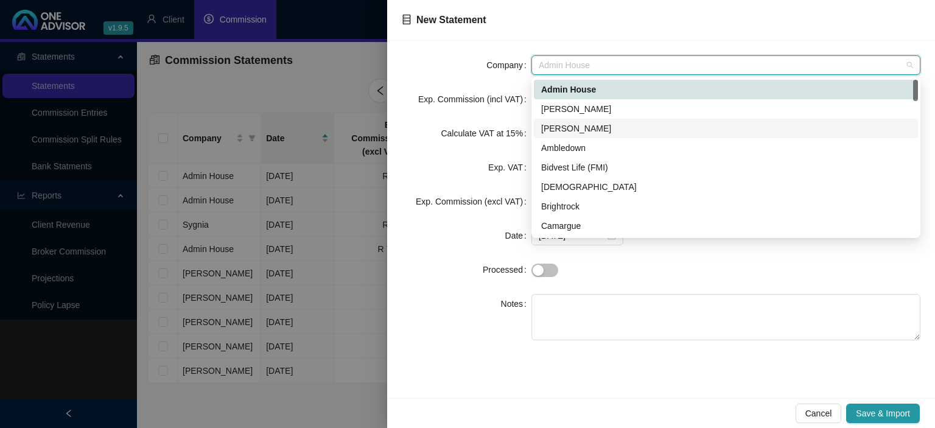
click at [561, 133] on div "[PERSON_NAME]" at bounding box center [725, 128] width 369 height 13
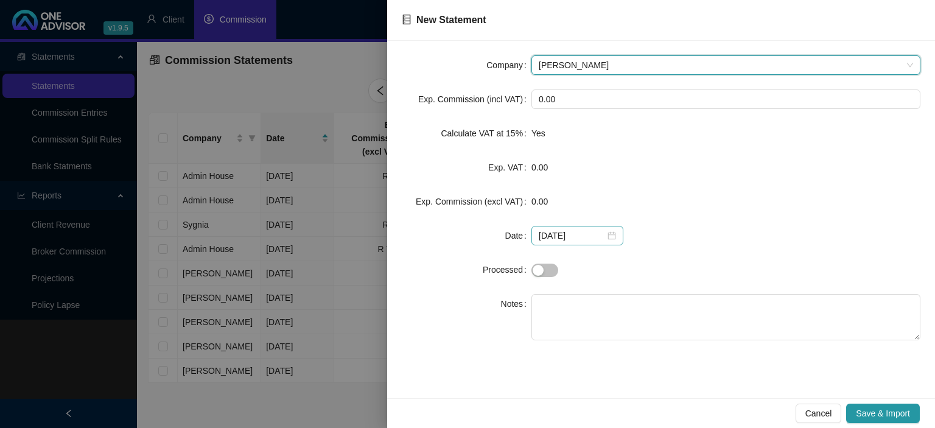
click at [602, 233] on div "[DATE]" at bounding box center [577, 235] width 77 height 13
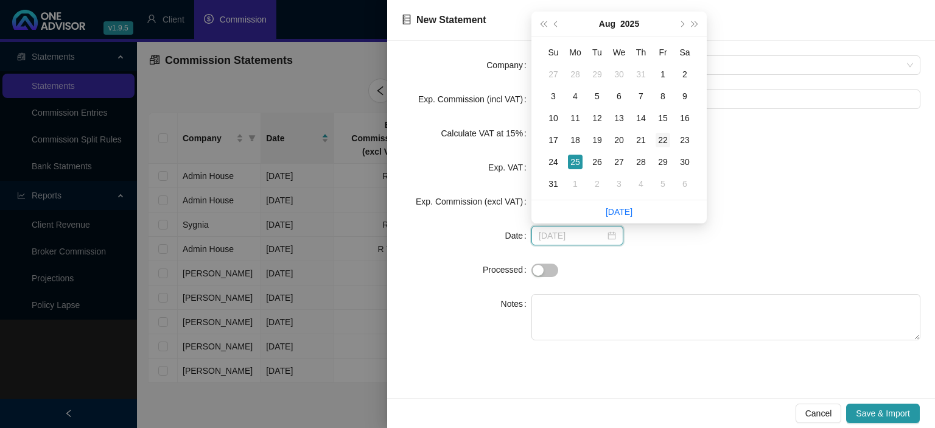
type input "[DATE]"
click at [660, 141] on div "22" at bounding box center [662, 140] width 15 height 15
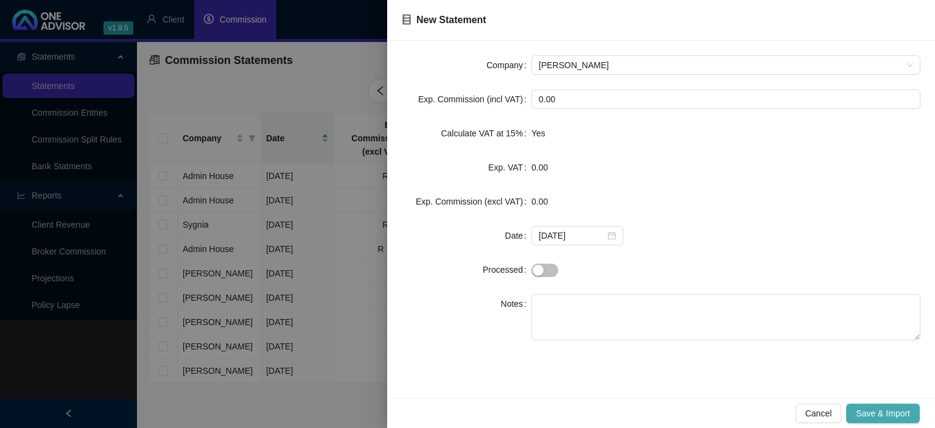
click at [871, 414] on span "Save & Import" at bounding box center [883, 412] width 54 height 13
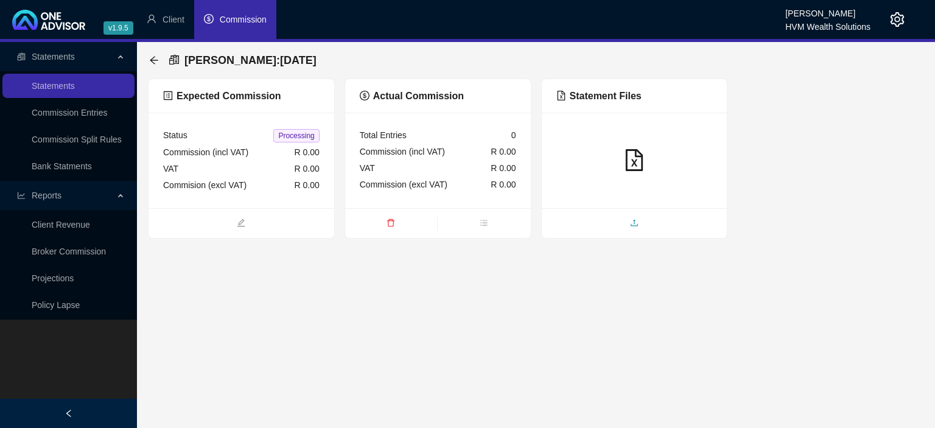
click at [578, 220] on span "upload" at bounding box center [635, 223] width 186 height 13
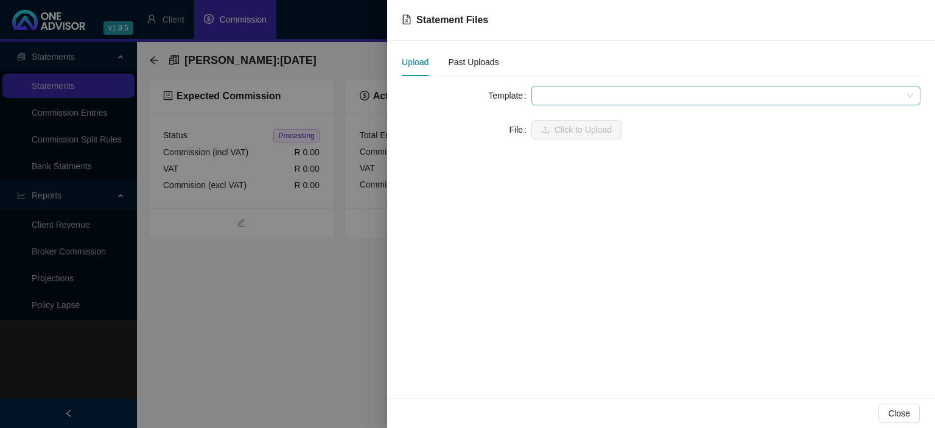
click at [561, 89] on span at bounding box center [726, 95] width 374 height 18
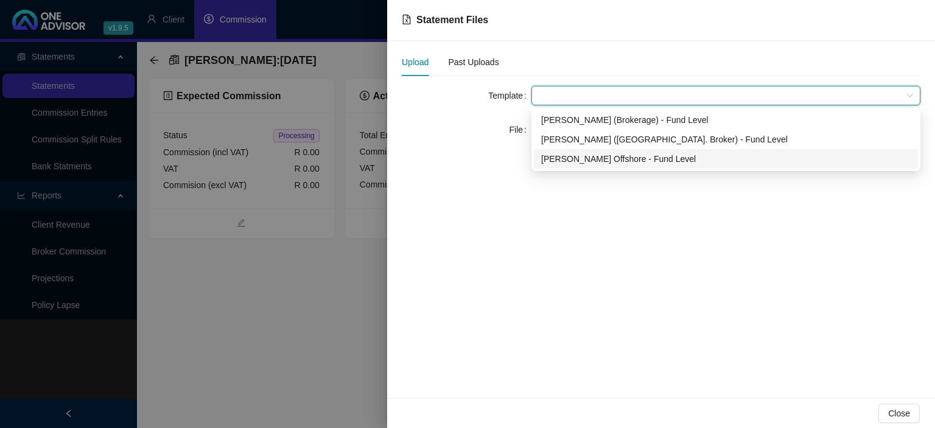
click at [584, 161] on div "[PERSON_NAME] Offshore - Fund Level" at bounding box center [725, 158] width 369 height 13
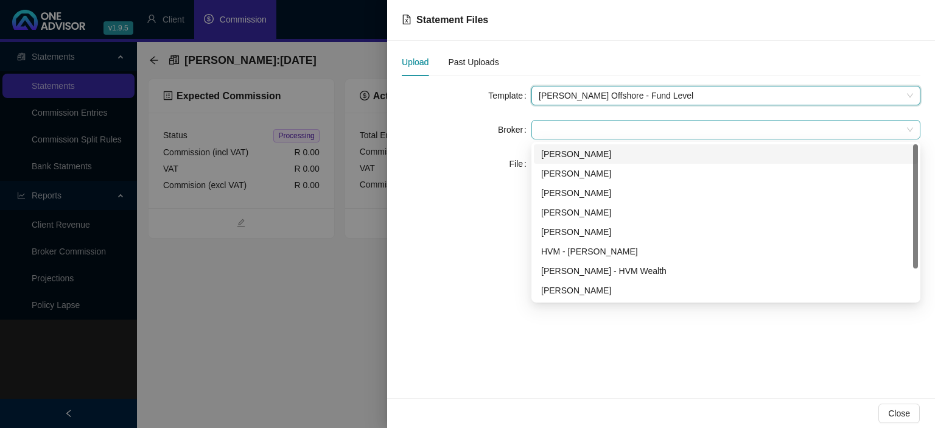
click at [571, 123] on span at bounding box center [726, 129] width 374 height 18
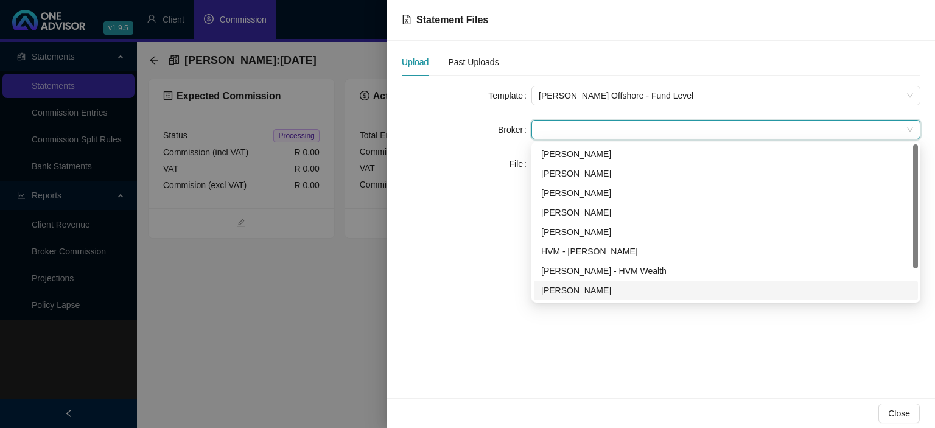
click at [561, 288] on div "[PERSON_NAME]" at bounding box center [725, 290] width 369 height 13
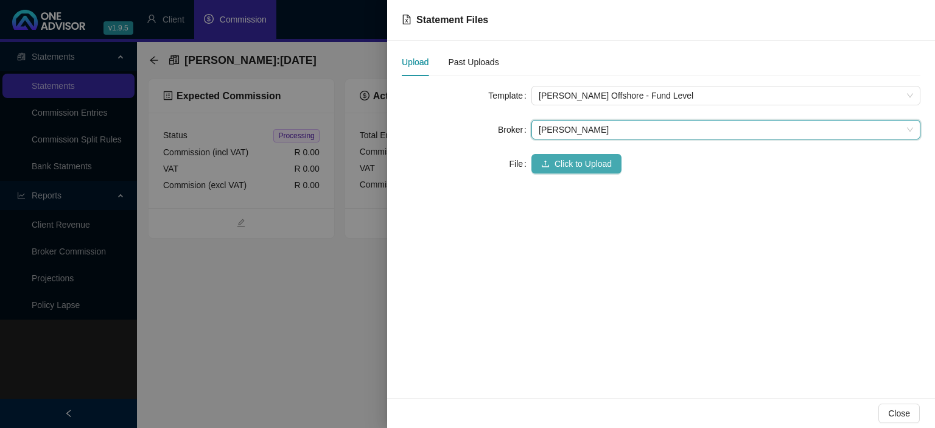
click at [563, 167] on span "Click to Upload" at bounding box center [582, 163] width 57 height 13
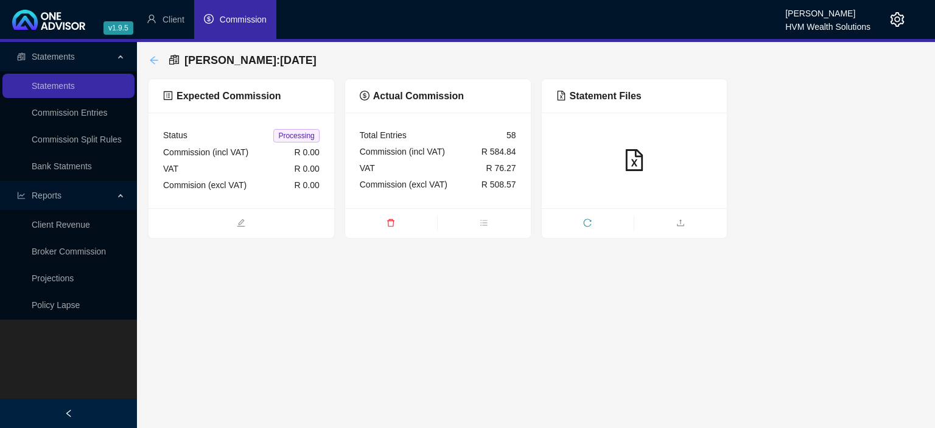
click at [152, 62] on icon "arrow-left" at bounding box center [154, 60] width 10 height 10
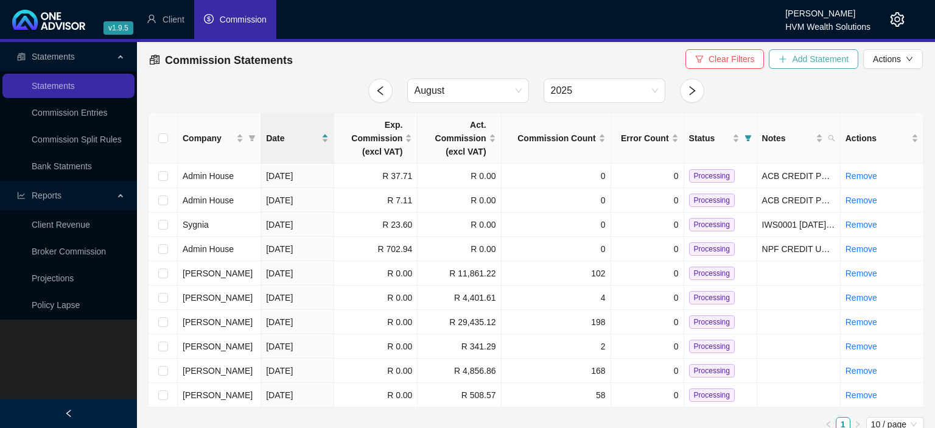
click at [800, 62] on span "Add Statement" at bounding box center [820, 58] width 57 height 13
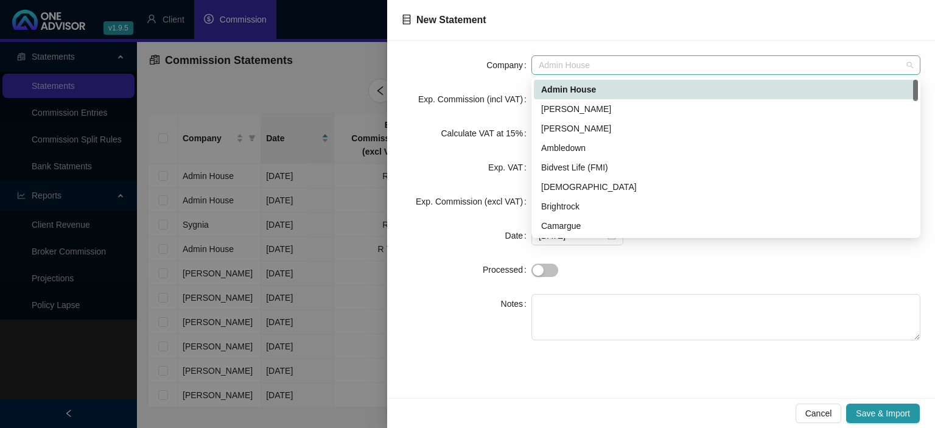
click at [545, 60] on span "Admin House" at bounding box center [726, 65] width 374 height 18
click at [557, 128] on div "[PERSON_NAME]" at bounding box center [725, 128] width 369 height 13
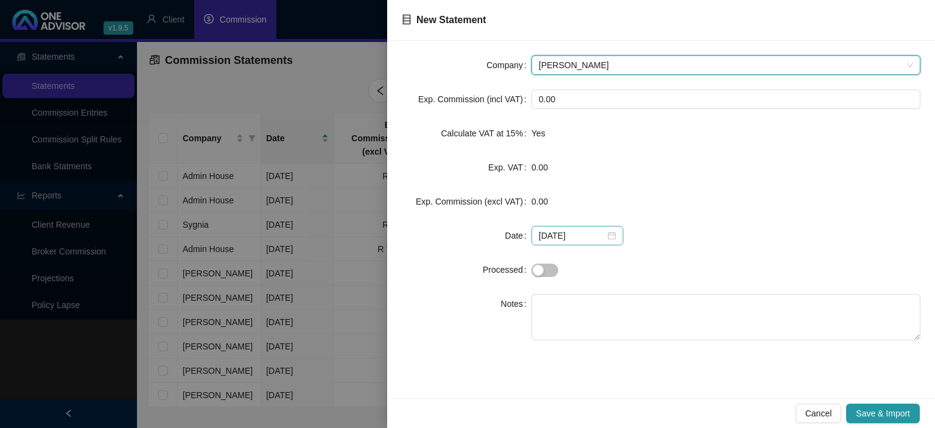
click at [607, 235] on div "[DATE]" at bounding box center [577, 235] width 77 height 13
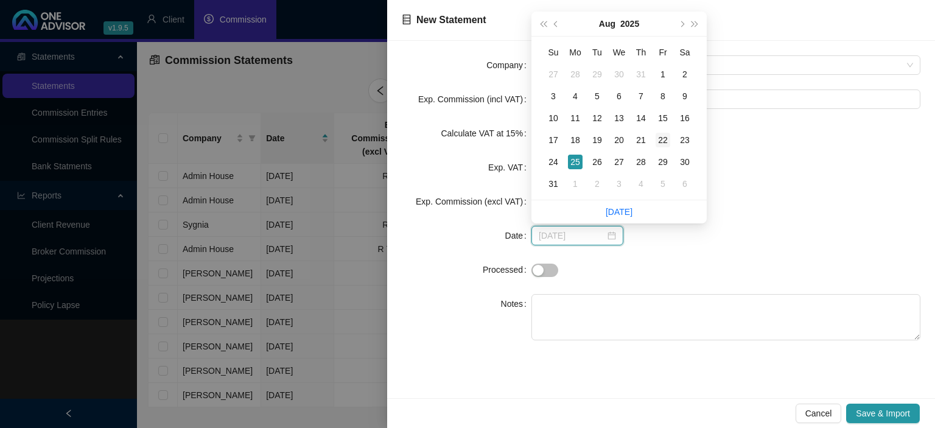
type input "[DATE]"
click at [660, 141] on div "22" at bounding box center [662, 140] width 15 height 15
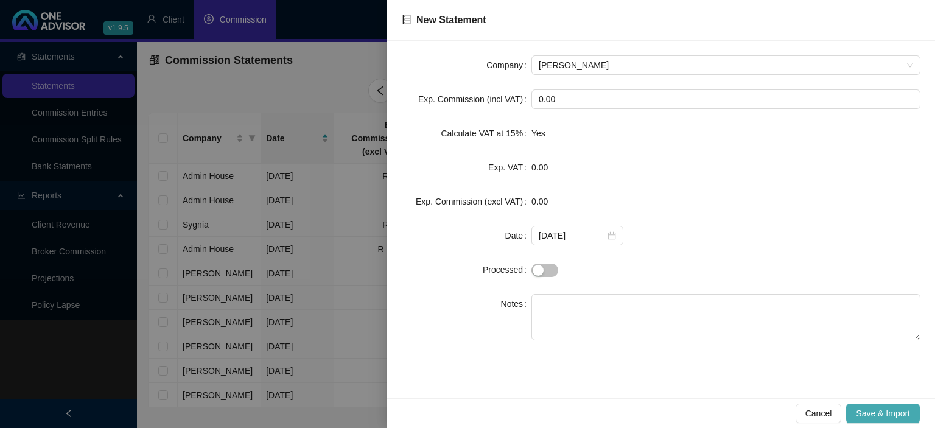
click at [867, 411] on span "Save & Import" at bounding box center [883, 412] width 54 height 13
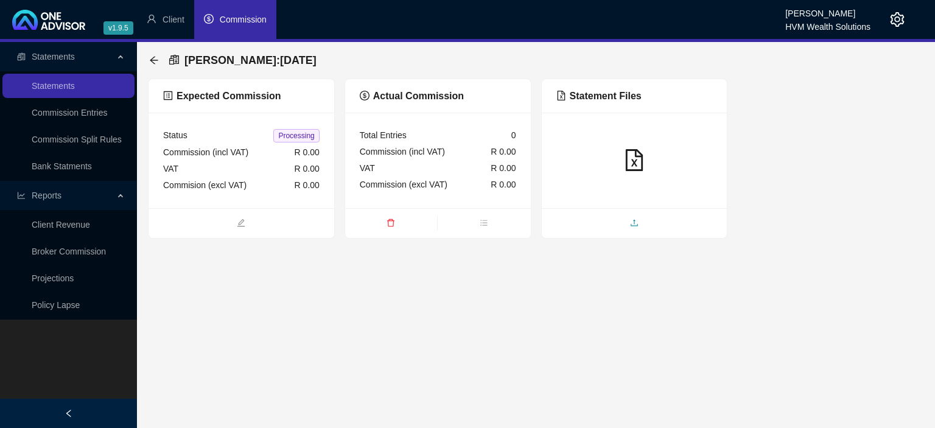
click at [619, 223] on span "upload" at bounding box center [635, 223] width 186 height 13
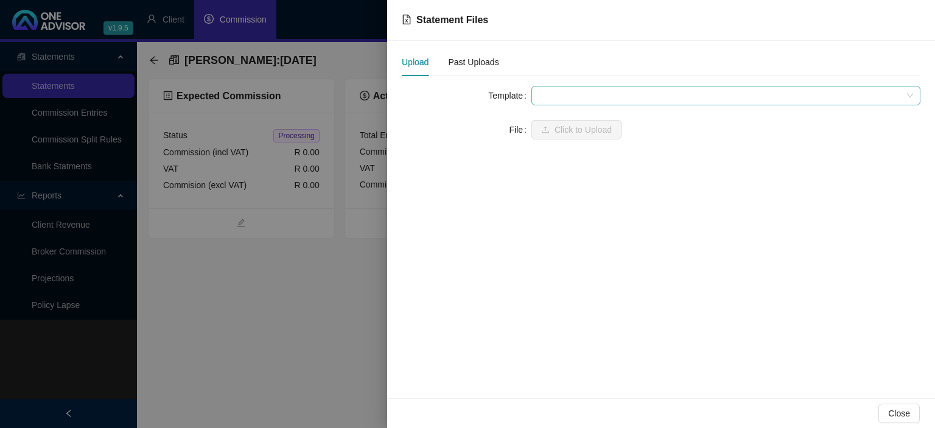
click at [572, 89] on span at bounding box center [726, 95] width 374 height 18
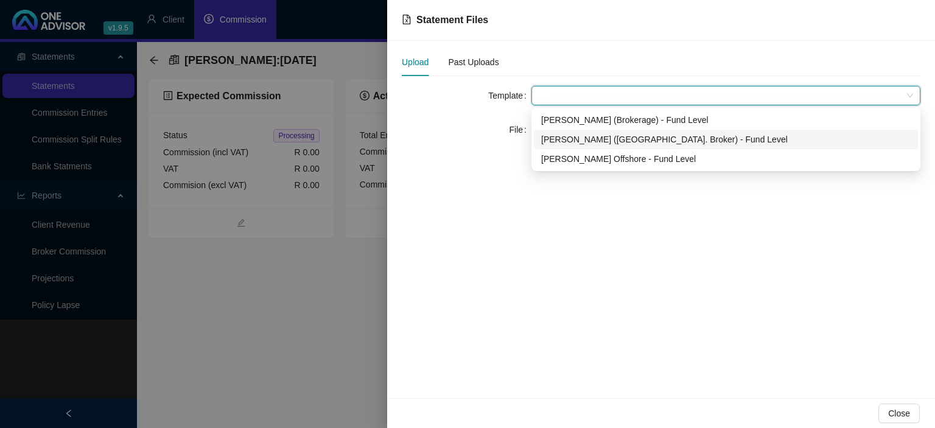
click at [587, 138] on div "[PERSON_NAME] ([GEOGRAPHIC_DATA]. Broker) - Fund Level" at bounding box center [725, 139] width 369 height 13
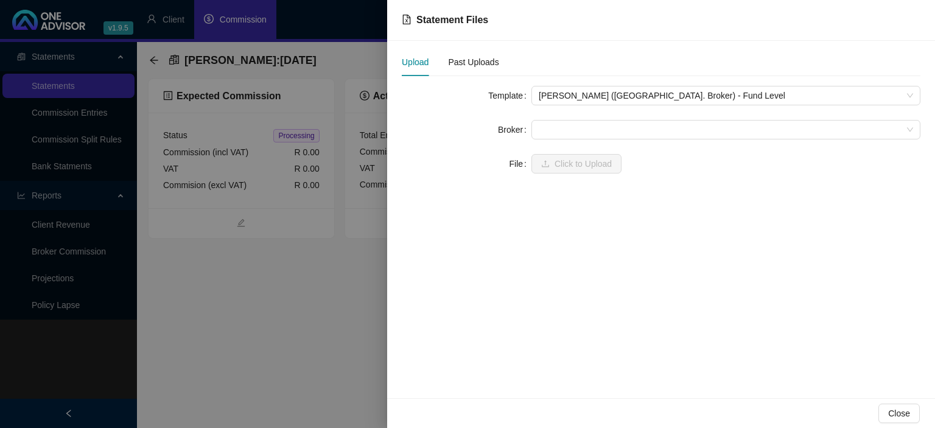
click at [570, 139] on form "Template [PERSON_NAME] ([GEOGRAPHIC_DATA]. Broker) - Fund Level Broker File Cli…" at bounding box center [661, 130] width 518 height 88
click at [568, 136] on span at bounding box center [726, 129] width 374 height 18
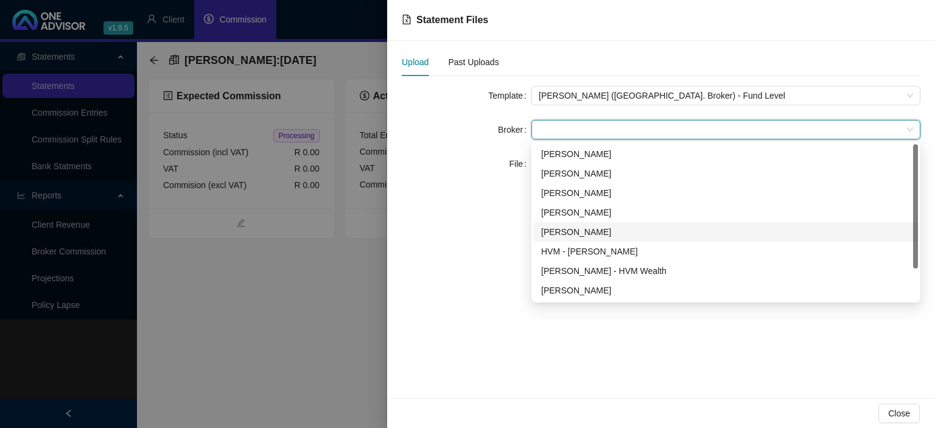
scroll to position [39, 0]
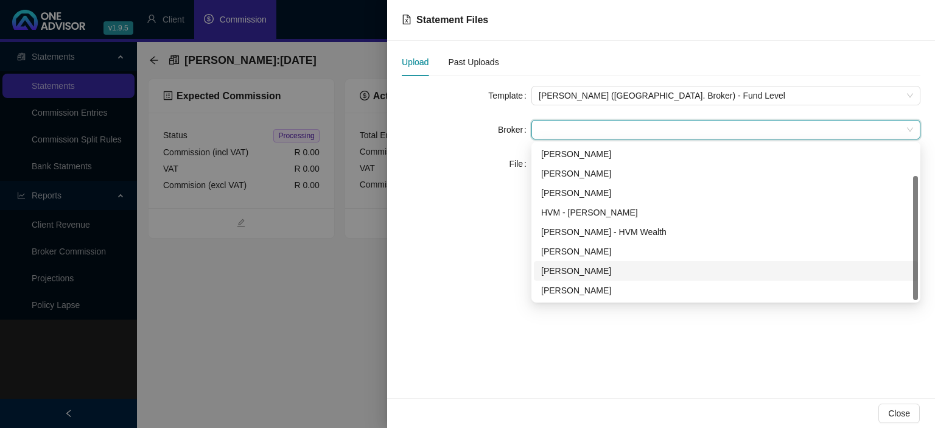
click at [571, 270] on div "[PERSON_NAME]" at bounding box center [725, 270] width 369 height 13
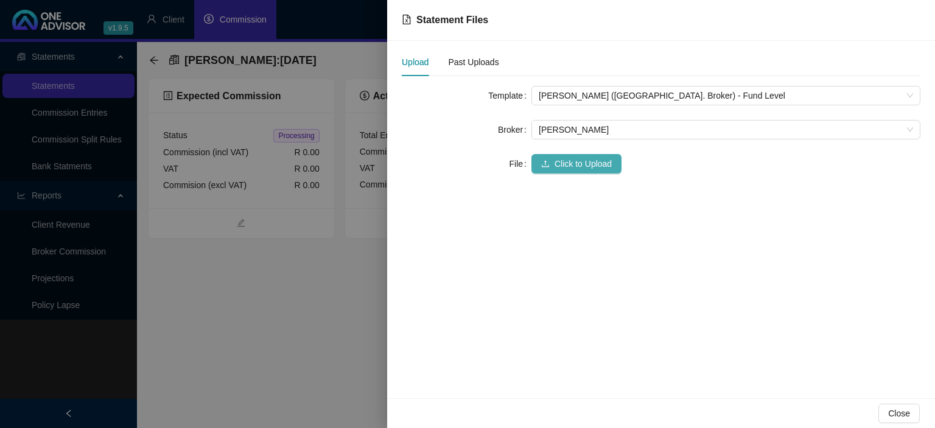
click at [562, 164] on span "Click to Upload" at bounding box center [582, 163] width 57 height 13
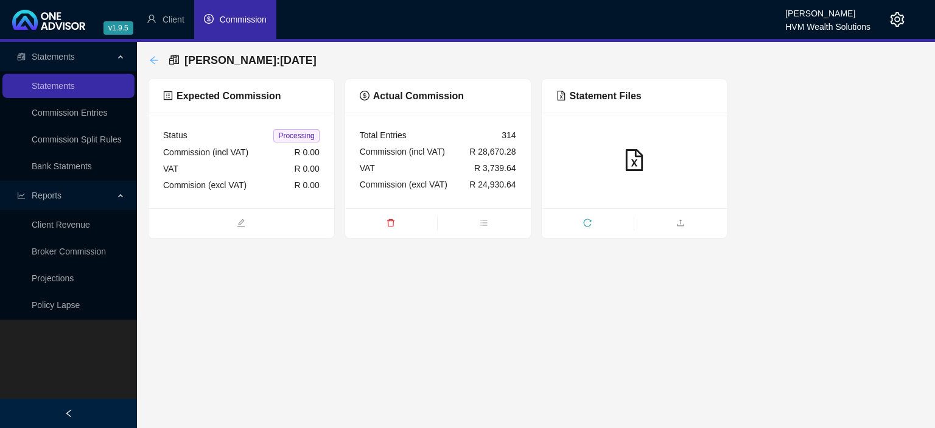
click at [155, 61] on icon "arrow-left" at bounding box center [154, 60] width 10 height 10
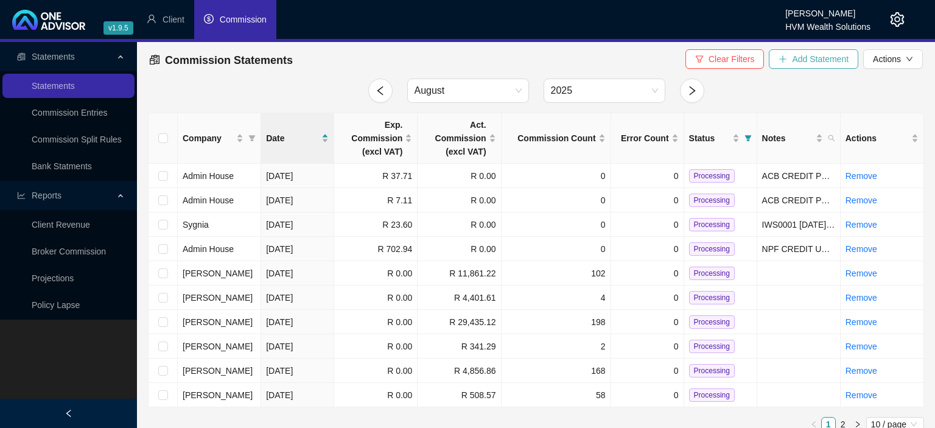
click at [790, 60] on button "Add Statement" at bounding box center [813, 58] width 89 height 19
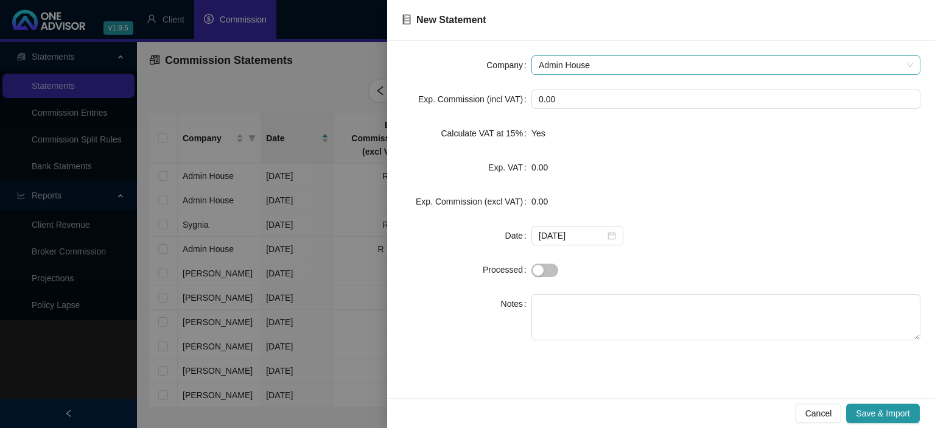
click at [595, 61] on span "Admin House" at bounding box center [726, 65] width 374 height 18
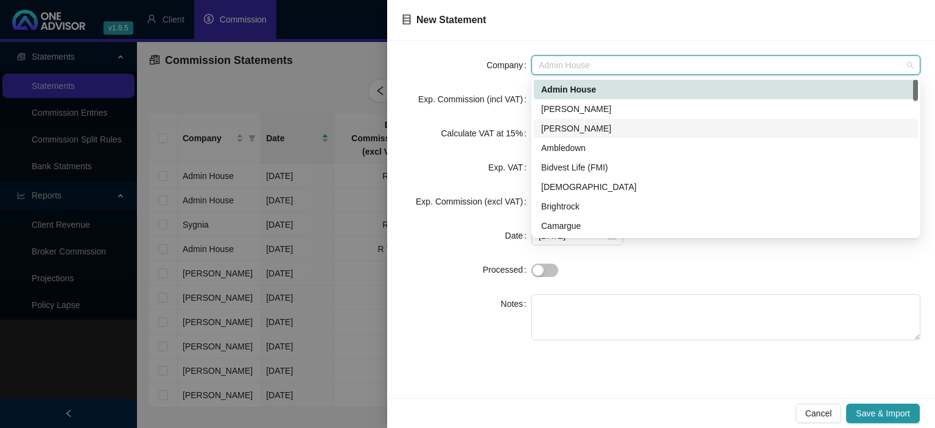
click at [575, 126] on div "[PERSON_NAME]" at bounding box center [725, 128] width 369 height 13
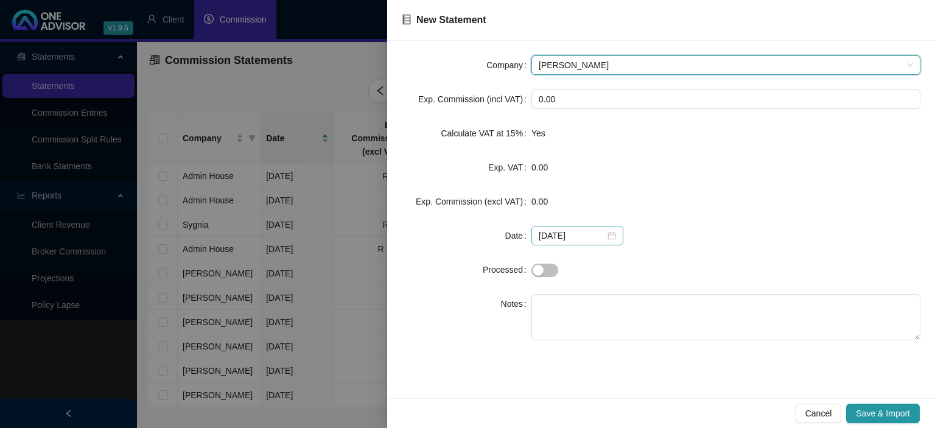
click at [602, 237] on div "[DATE]" at bounding box center [577, 235] width 77 height 13
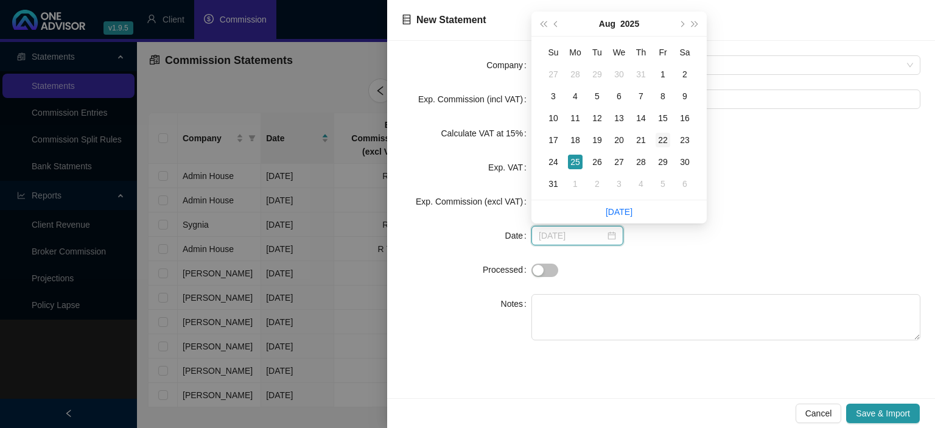
type input "[DATE]"
click at [661, 144] on div "22" at bounding box center [662, 140] width 15 height 15
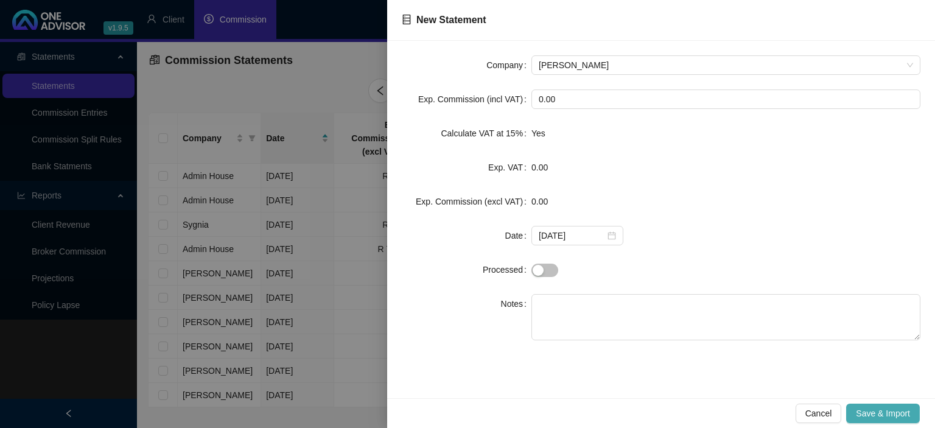
click at [868, 407] on span "Save & Import" at bounding box center [883, 412] width 54 height 13
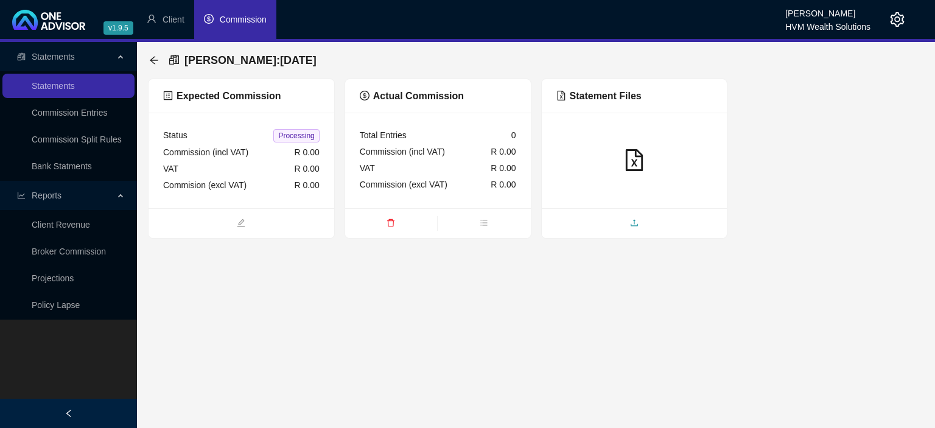
click at [619, 225] on span "upload" at bounding box center [635, 223] width 186 height 13
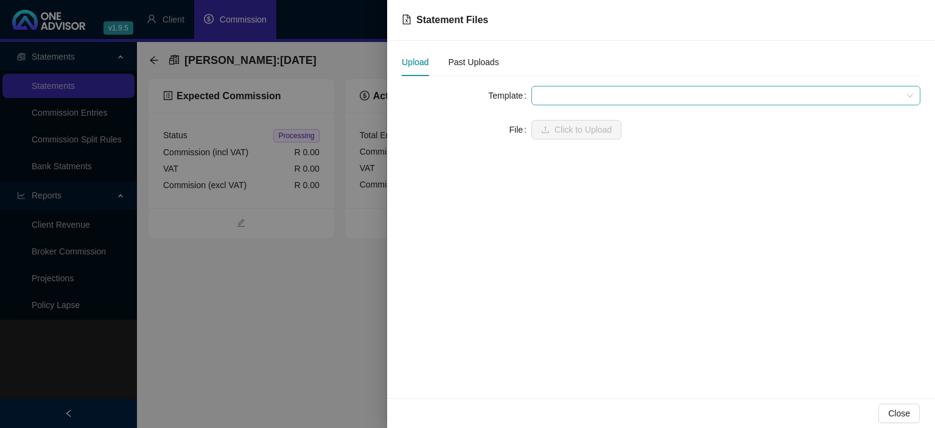
click at [574, 99] on span at bounding box center [726, 95] width 374 height 18
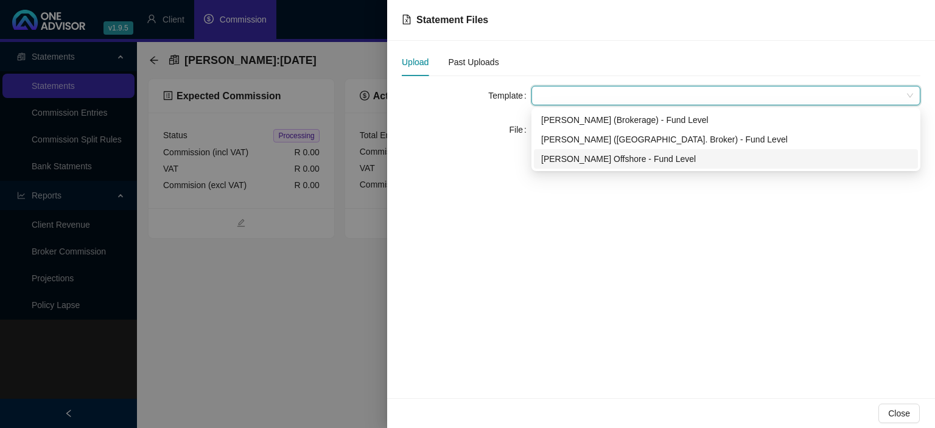
click at [575, 153] on div "[PERSON_NAME] Offshore - Fund Level" at bounding box center [725, 158] width 369 height 13
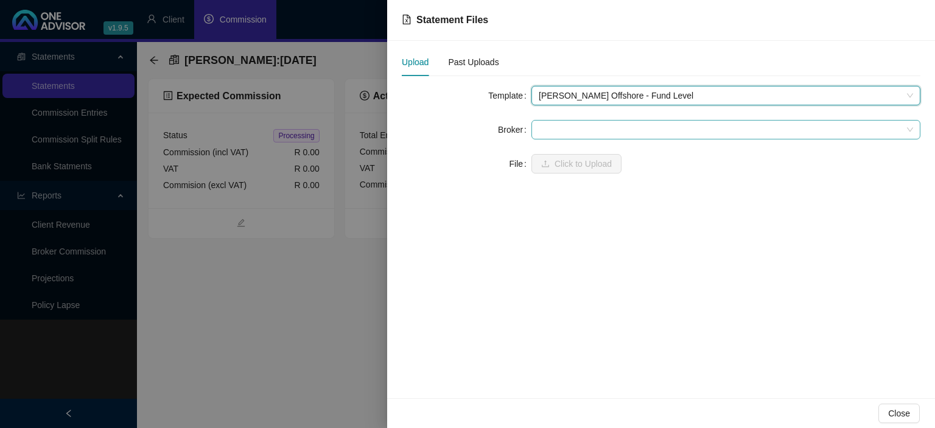
click at [573, 120] on div at bounding box center [725, 129] width 389 height 19
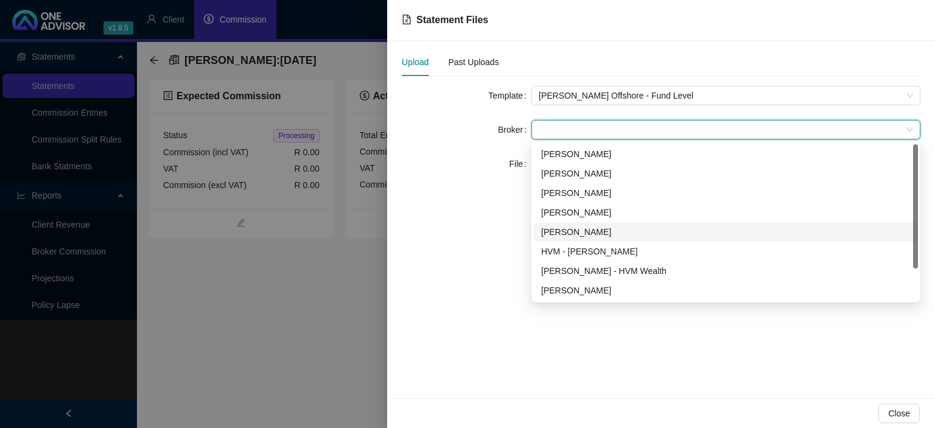
drag, startPoint x: 568, startPoint y: 176, endPoint x: 567, endPoint y: 273, distance: 97.4
click at [577, 248] on div "[PERSON_NAME] [PERSON_NAME] [PERSON_NAME] Chanel [PERSON_NAME] HVM - [PERSON_NA…" at bounding box center [726, 241] width 384 height 195
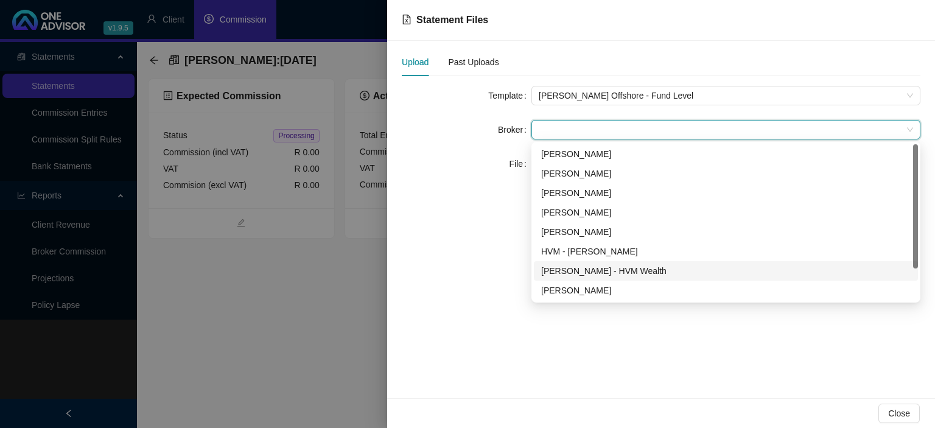
scroll to position [39, 0]
click at [565, 269] on div "[PERSON_NAME]" at bounding box center [725, 270] width 369 height 13
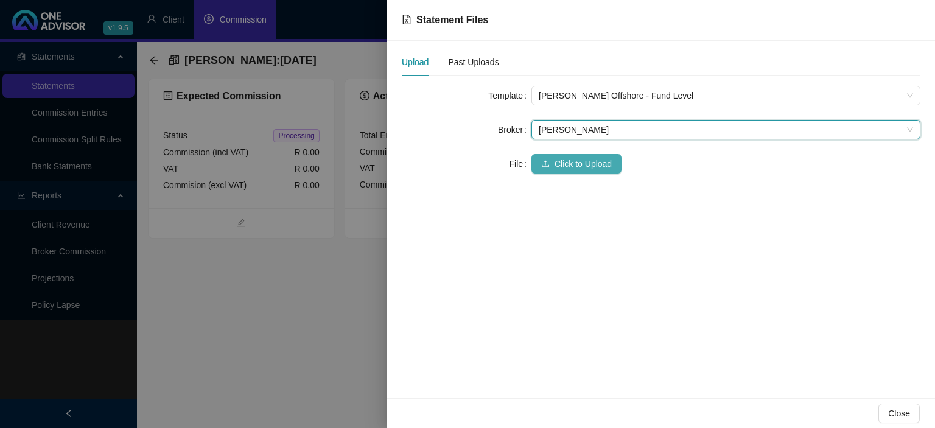
click at [581, 162] on span "Click to Upload" at bounding box center [582, 163] width 57 height 13
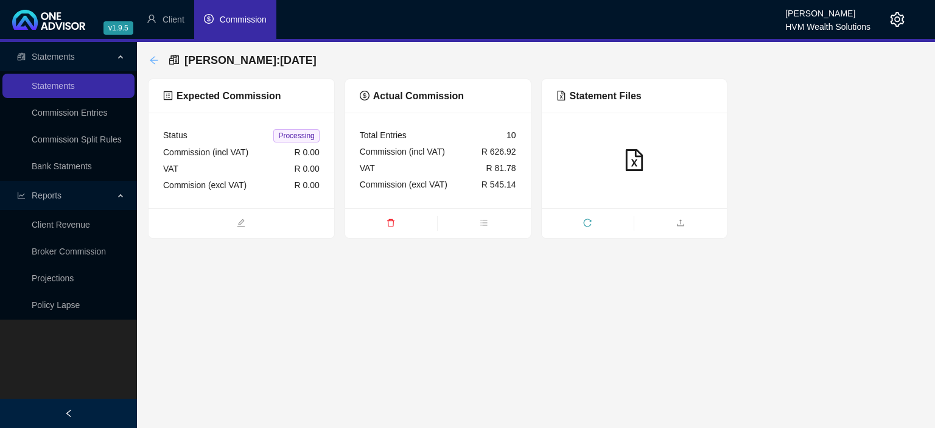
click at [156, 61] on icon "arrow-left" at bounding box center [154, 60] width 10 height 10
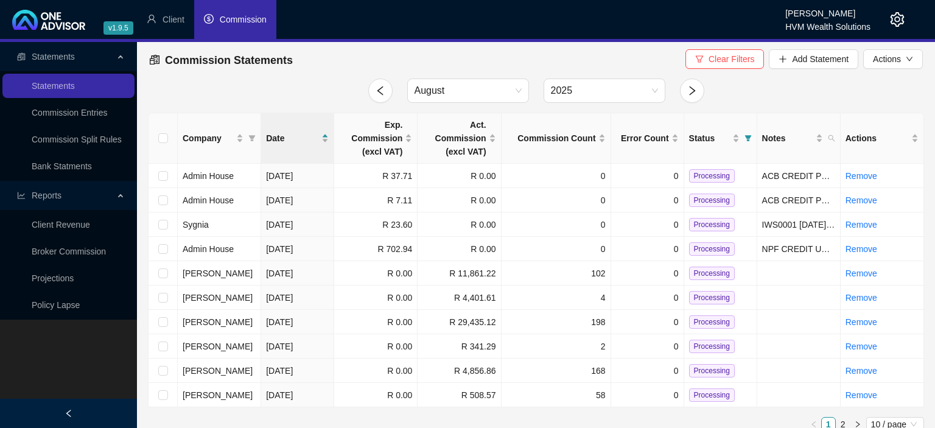
click at [899, 21] on icon "setting" at bounding box center [897, 19] width 14 height 15
